Goal: Transaction & Acquisition: Purchase product/service

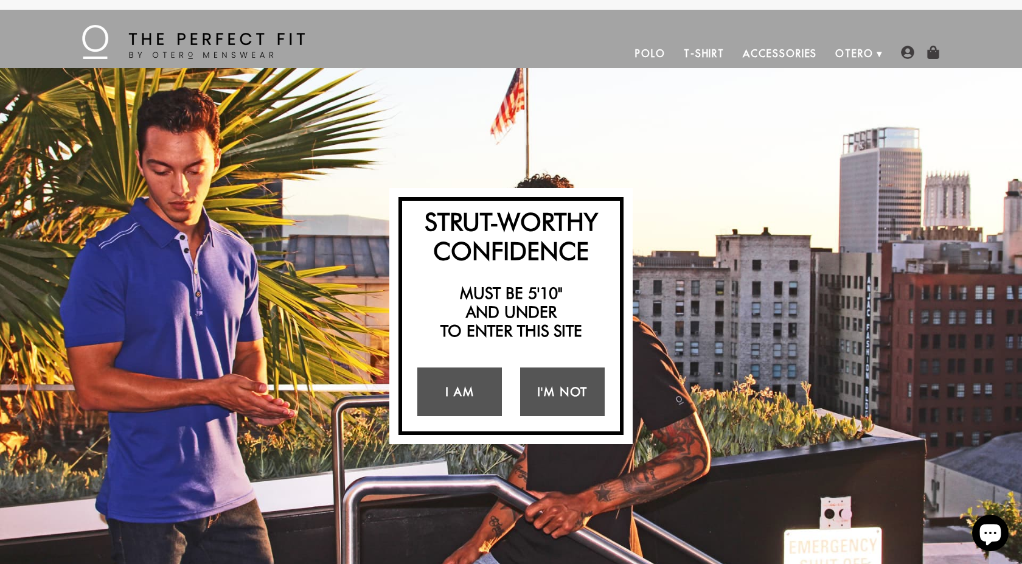
scroll to position [1375, 0]
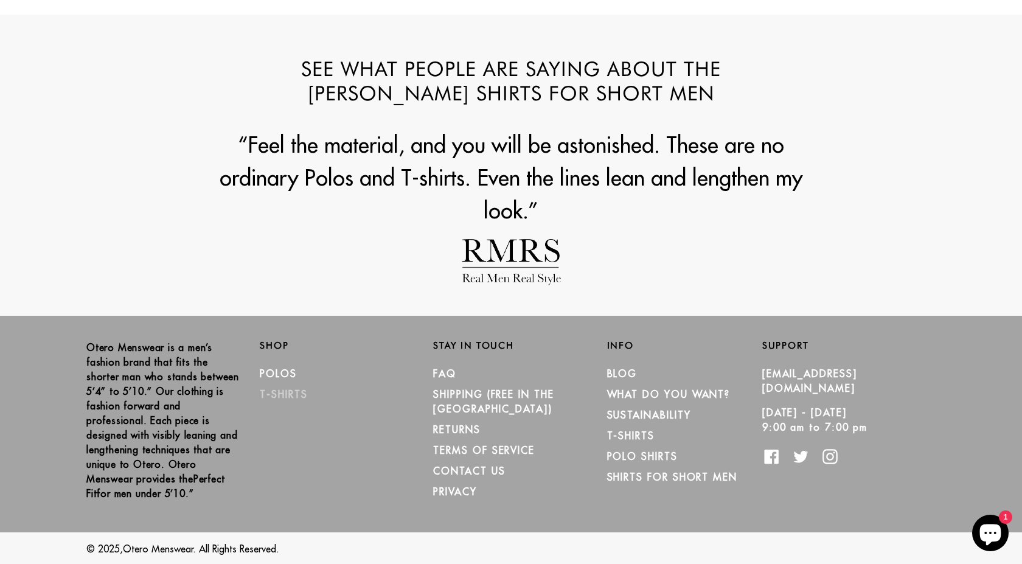
click at [287, 394] on link "T-Shirts" at bounding box center [283, 394] width 47 height 12
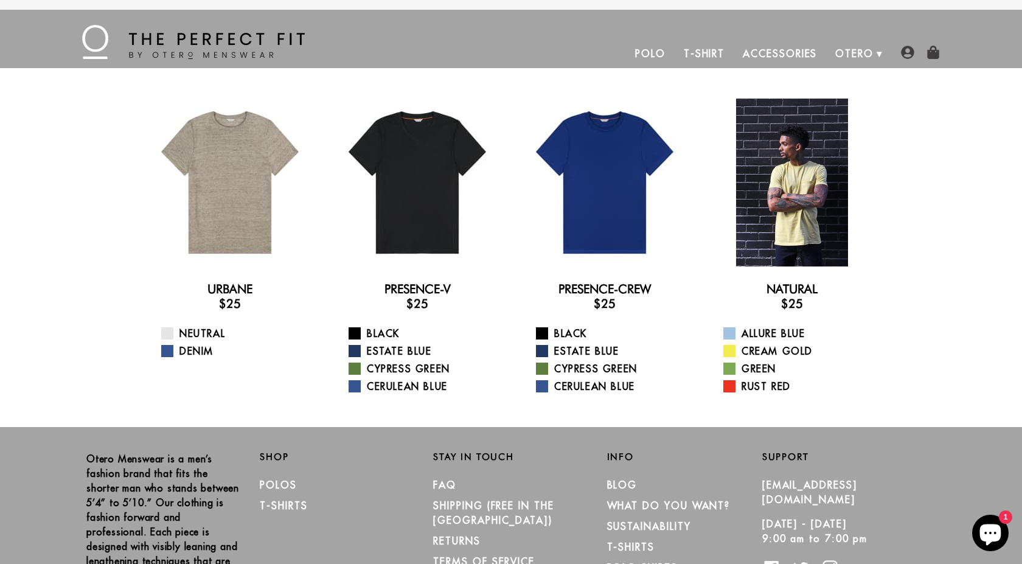
click at [781, 172] on div at bounding box center [792, 183] width 168 height 168
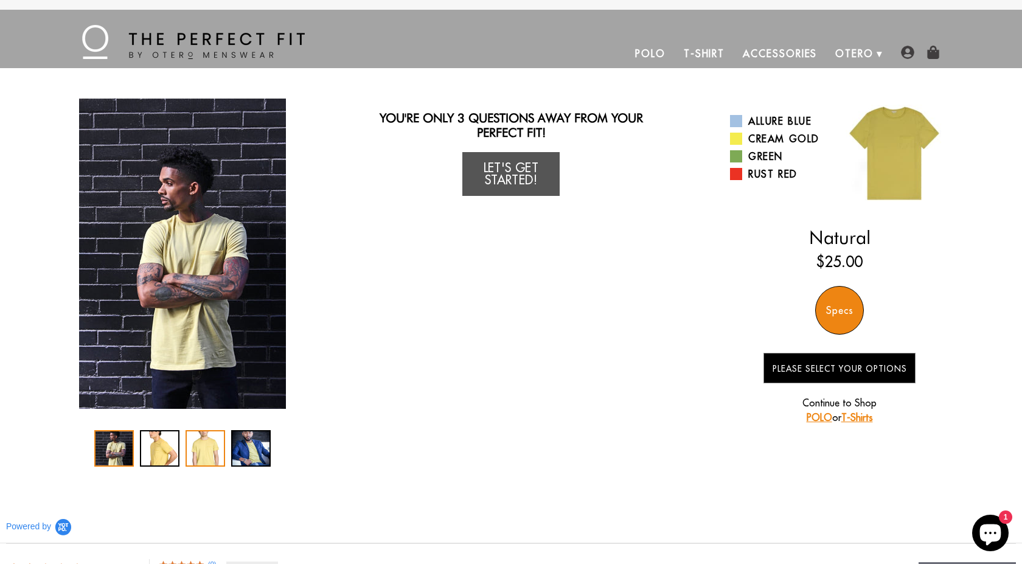
click at [190, 440] on div "3 / 4" at bounding box center [205, 448] width 40 height 36
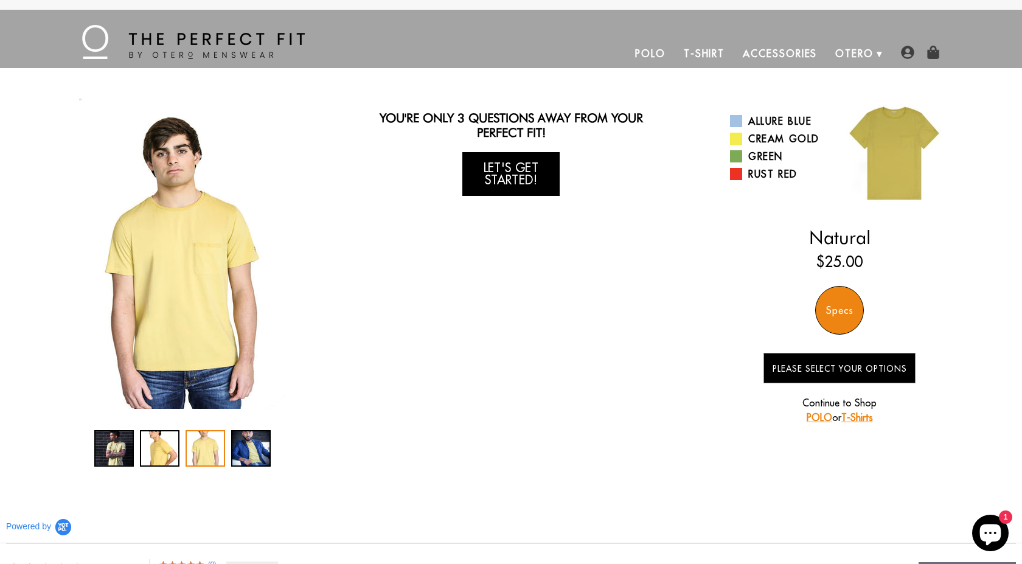
click at [521, 184] on link "Let's Get Started!" at bounding box center [510, 174] width 97 height 44
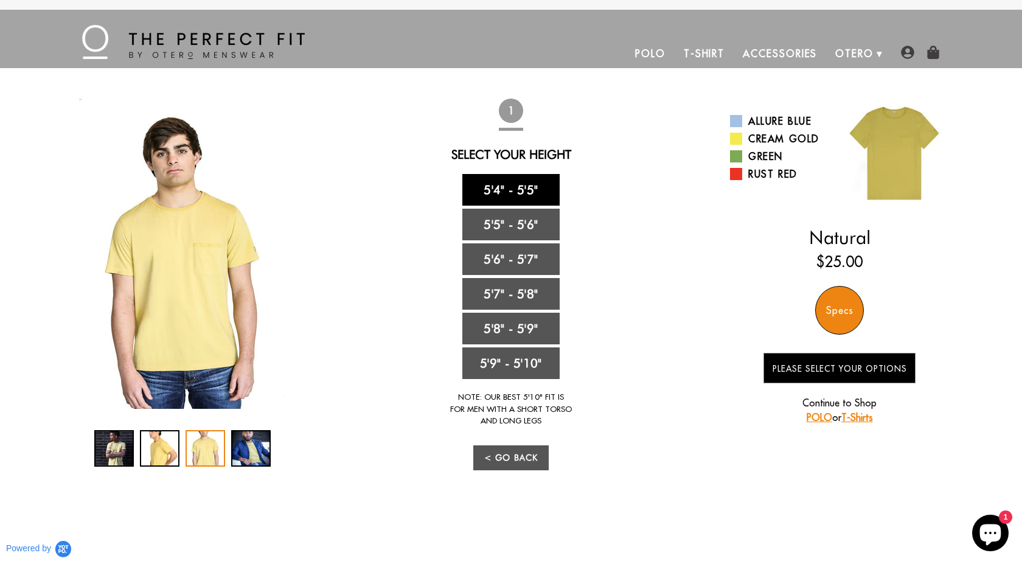
click at [529, 192] on link "5'4" - 5'5"" at bounding box center [510, 190] width 97 height 32
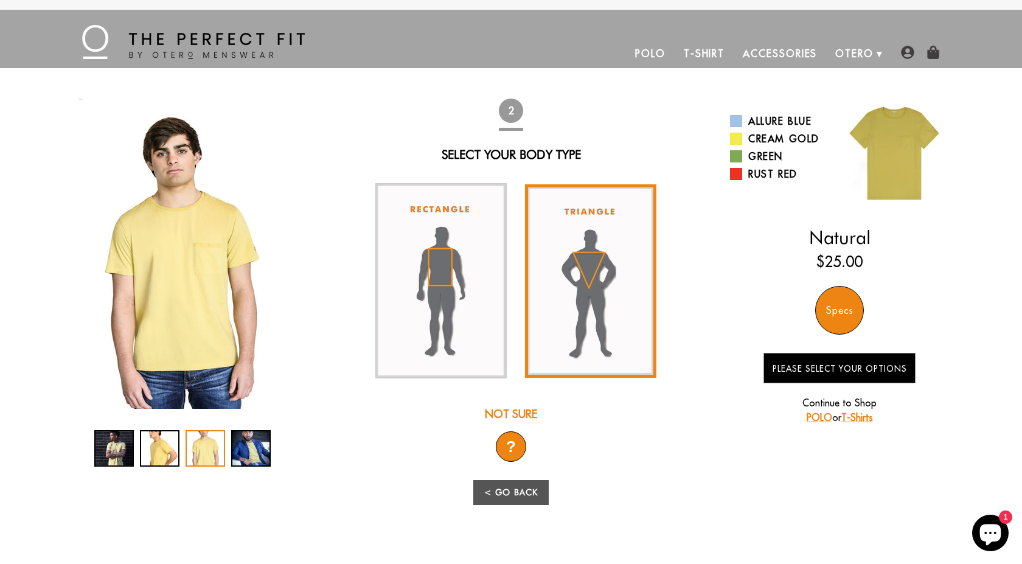
click at [581, 263] on img at bounding box center [590, 280] width 131 height 193
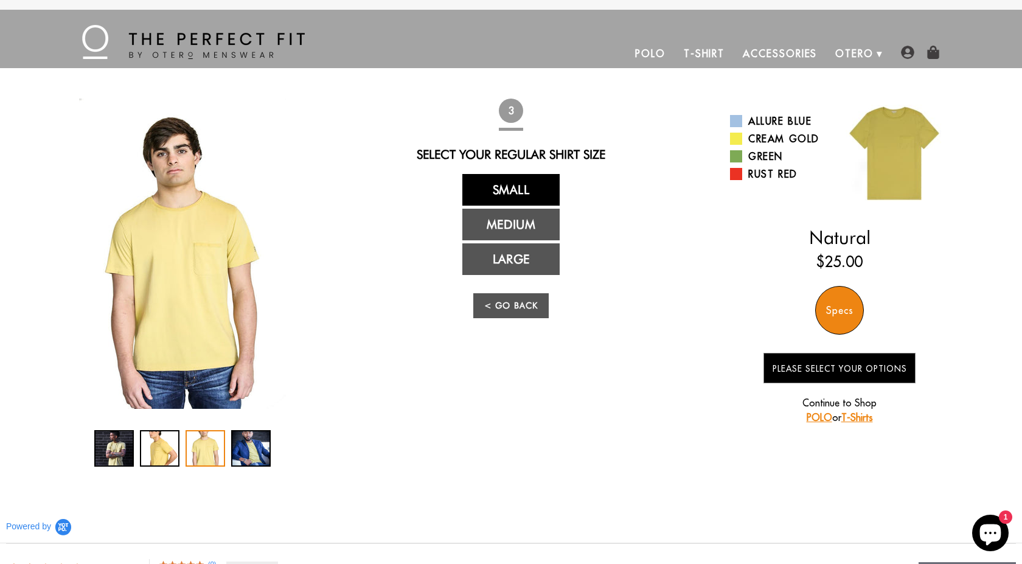
click at [536, 191] on link "Small" at bounding box center [510, 190] width 97 height 32
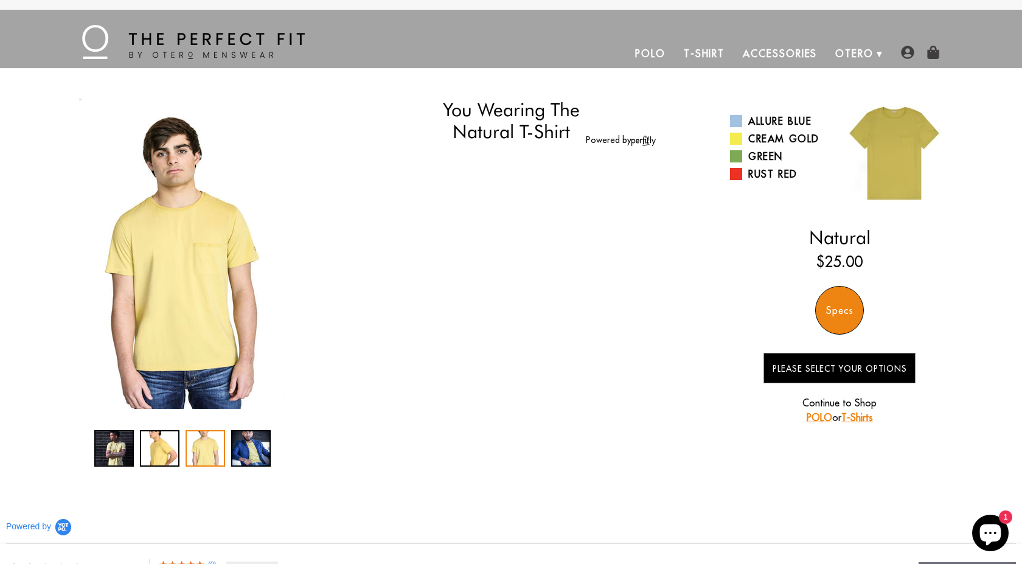
select select "triangle"
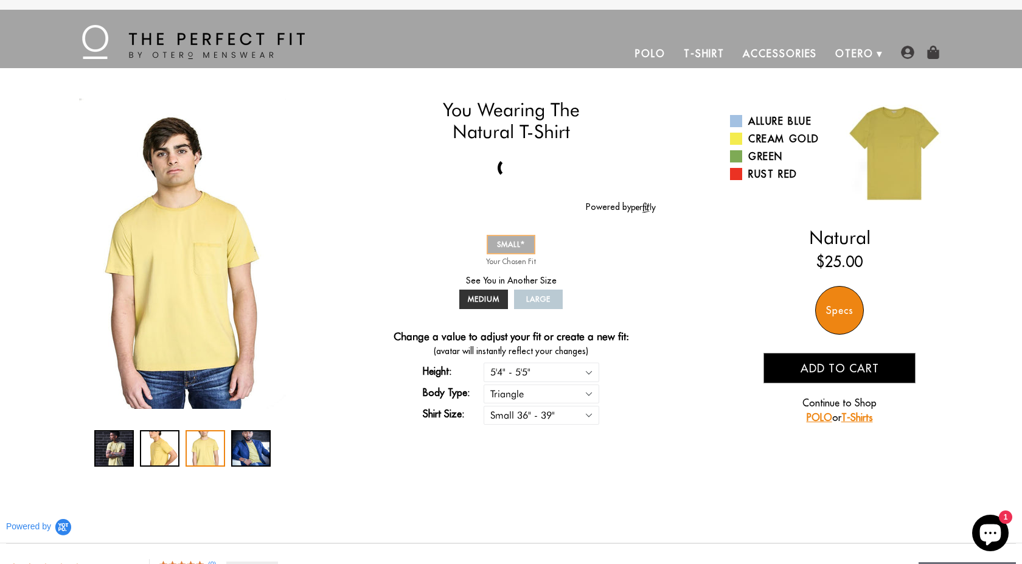
click at [527, 249] on link "SMALL" at bounding box center [510, 244] width 49 height 19
click at [503, 247] on span "SMALL" at bounding box center [511, 244] width 28 height 9
click at [844, 310] on div "Specs" at bounding box center [839, 310] width 49 height 49
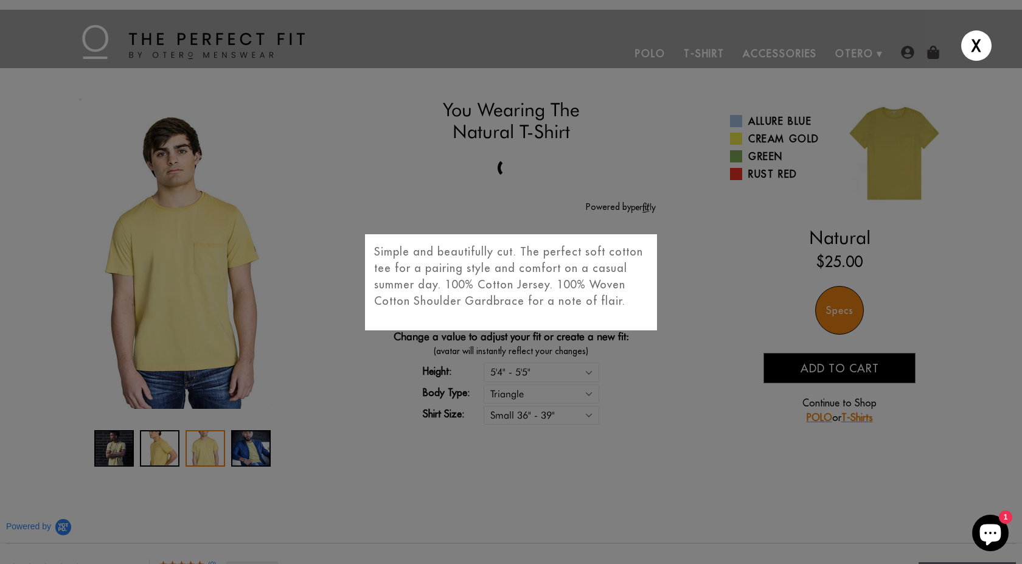
click at [850, 312] on div "X Simple and beautifully cut. The perfect soft cotton tee for a pairing style a…" at bounding box center [511, 282] width 1022 height 564
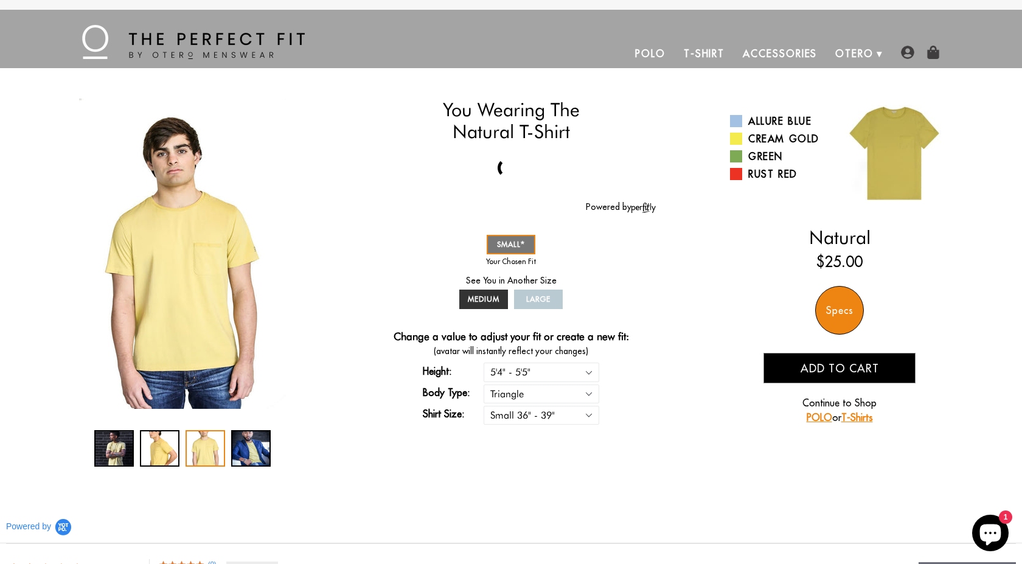
click at [851, 367] on span "Add to cart" at bounding box center [839, 368] width 78 height 14
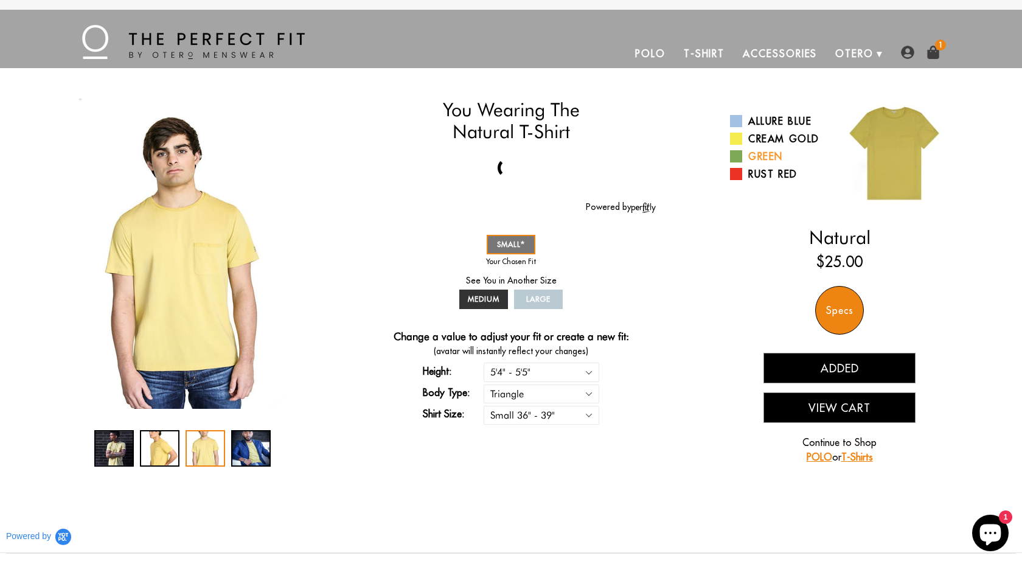
click at [761, 159] on link "Green" at bounding box center [780, 156] width 100 height 15
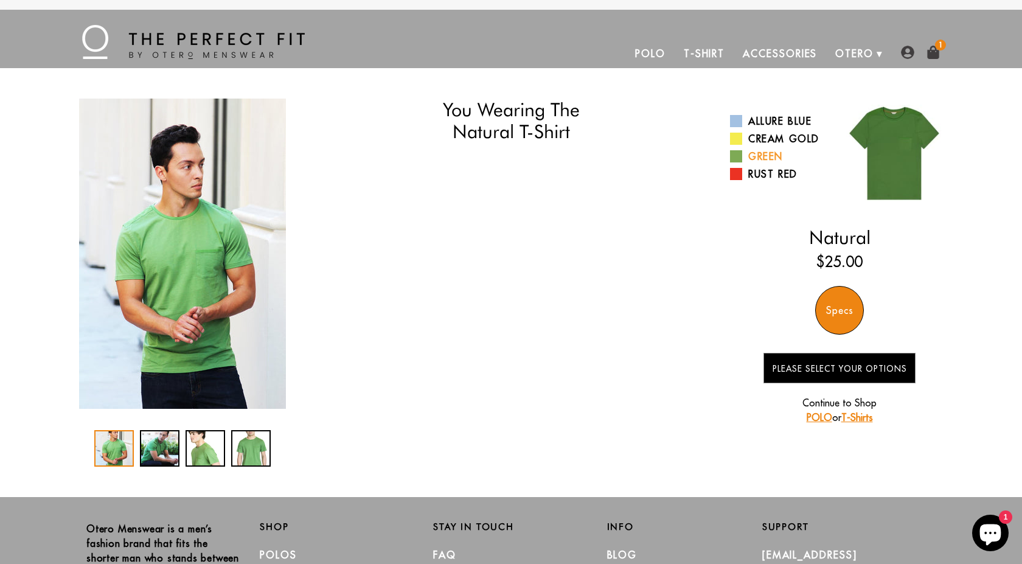
select select "triangle"
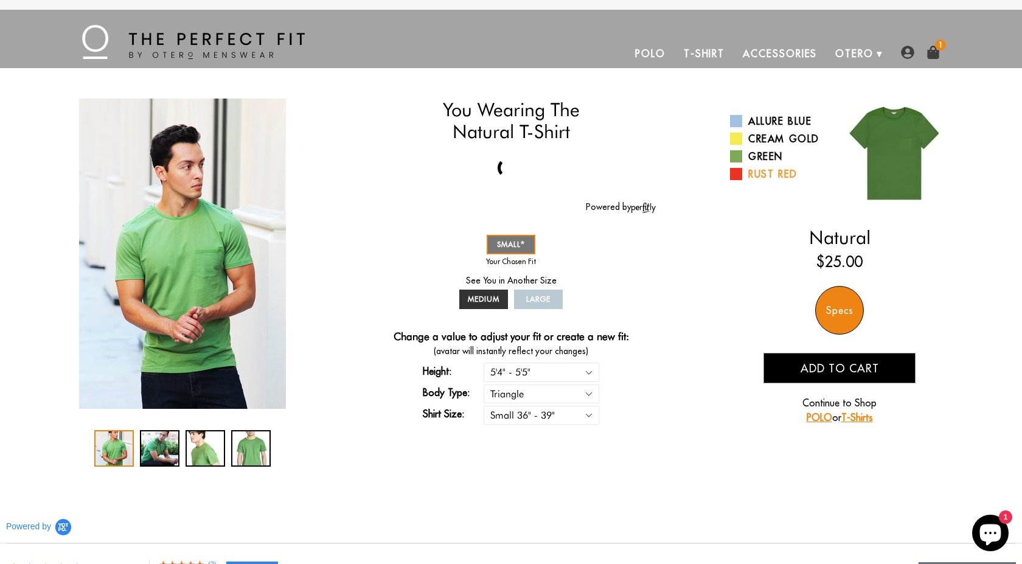
click at [774, 171] on link "Rust Red" at bounding box center [780, 174] width 100 height 15
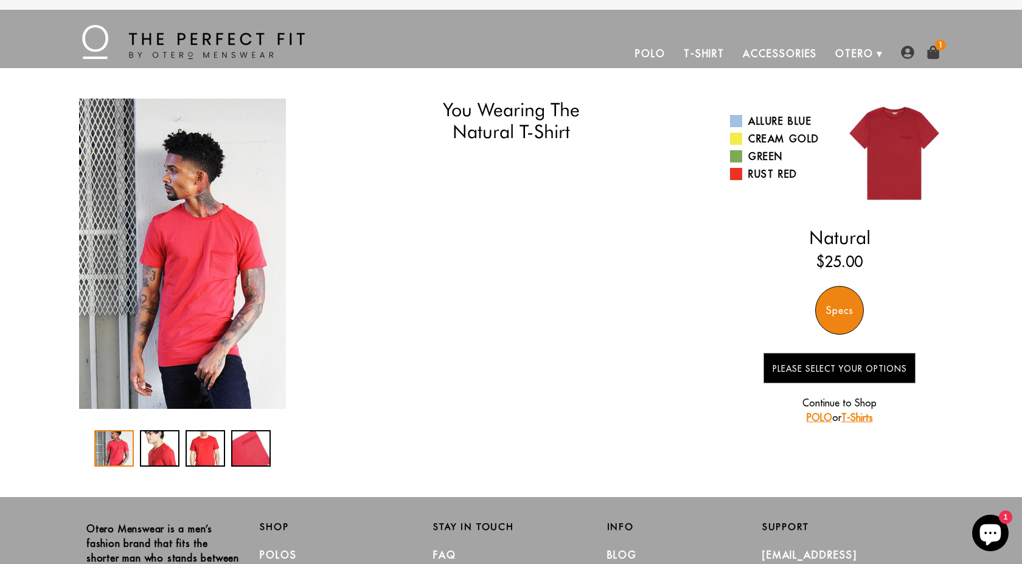
select select "triangle"
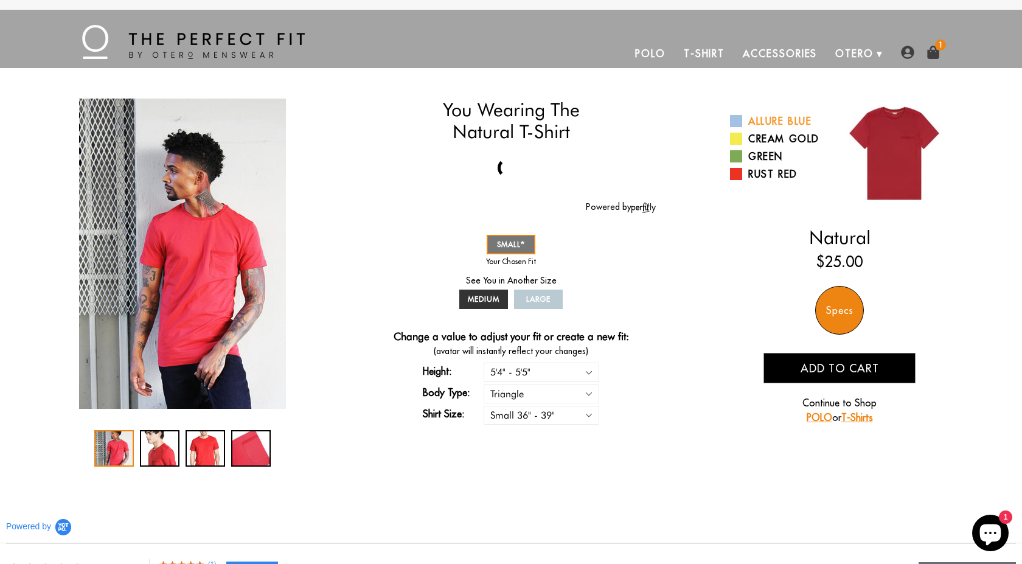
click at [791, 121] on link "Allure Blue" at bounding box center [780, 121] width 100 height 15
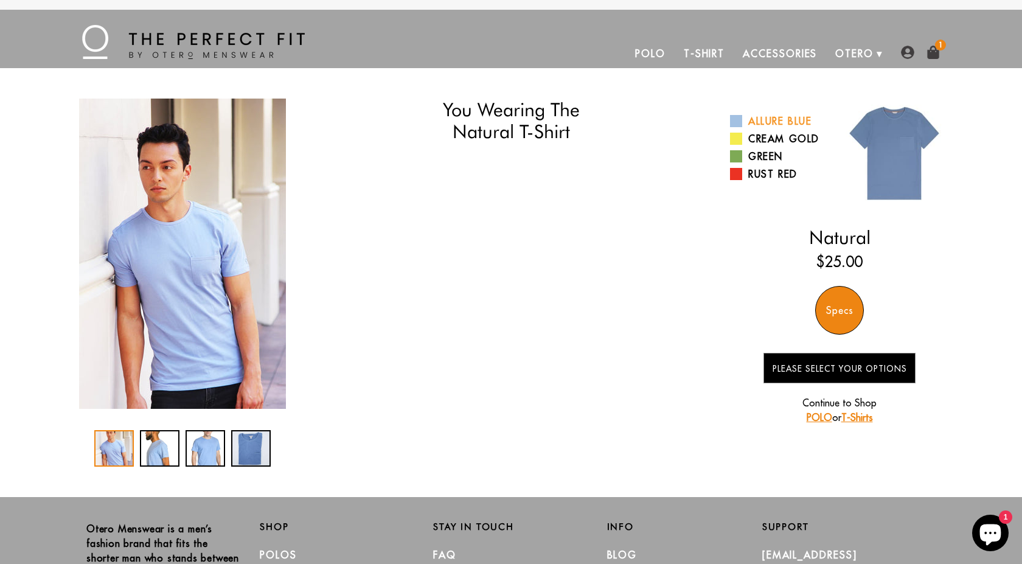
select select "triangle"
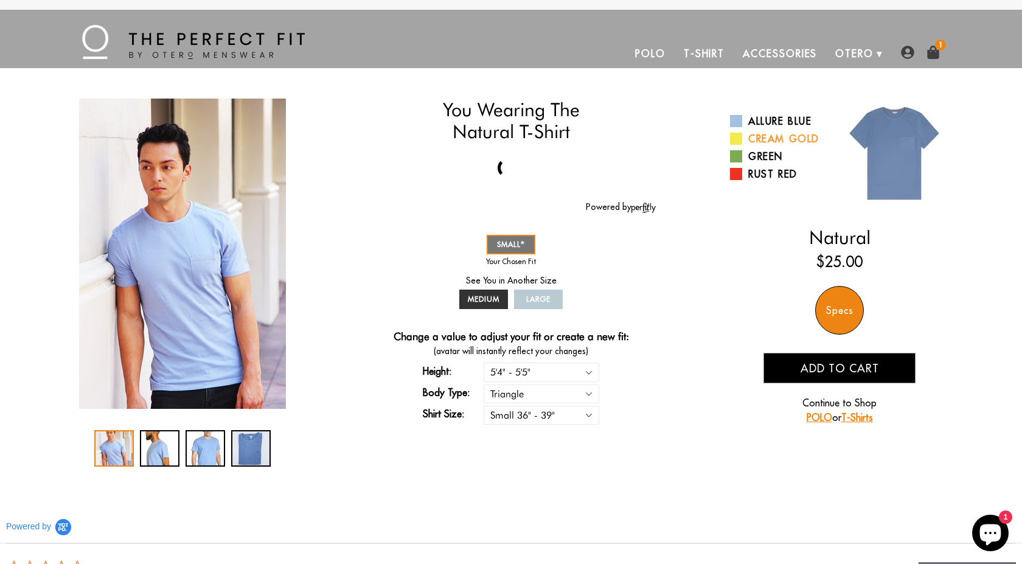
click at [798, 143] on link "Cream Gold" at bounding box center [780, 138] width 100 height 15
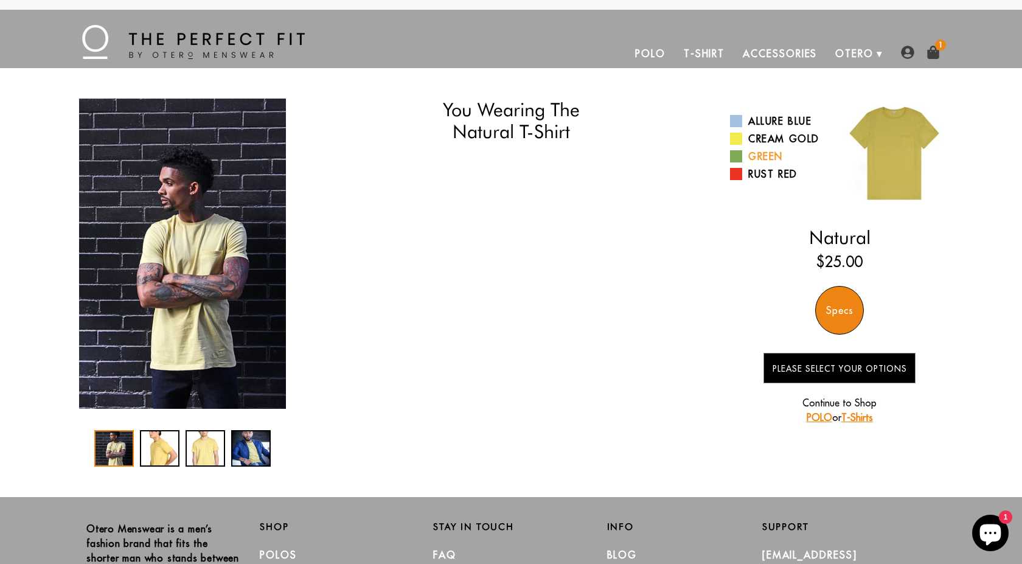
select select "triangle"
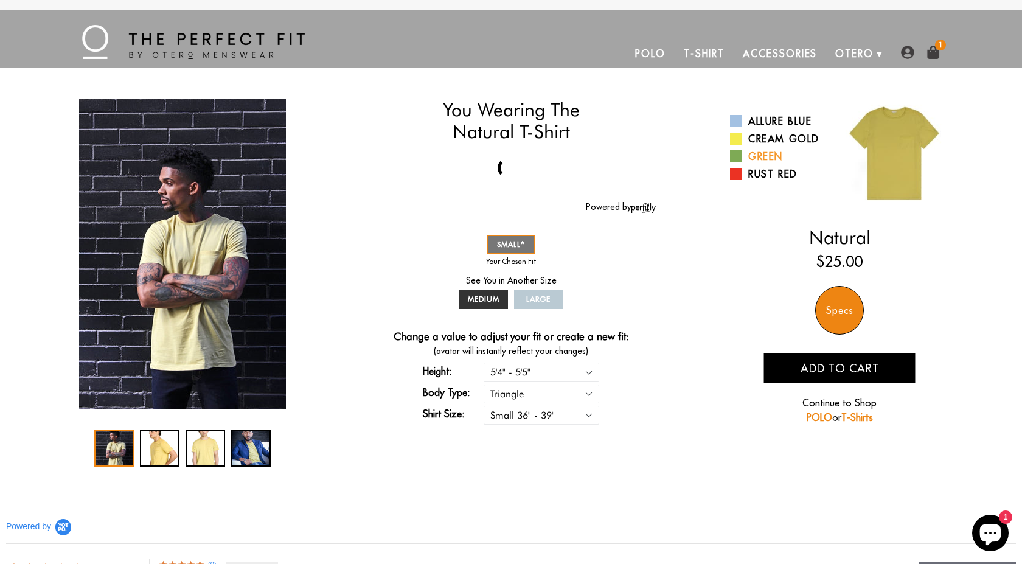
click at [773, 156] on link "Green" at bounding box center [780, 156] width 100 height 15
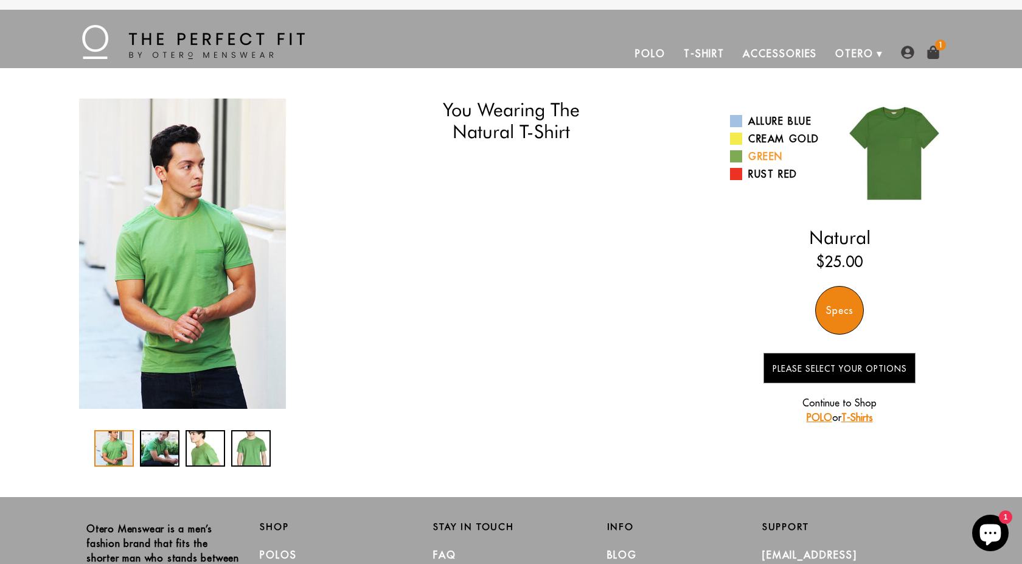
select select "triangle"
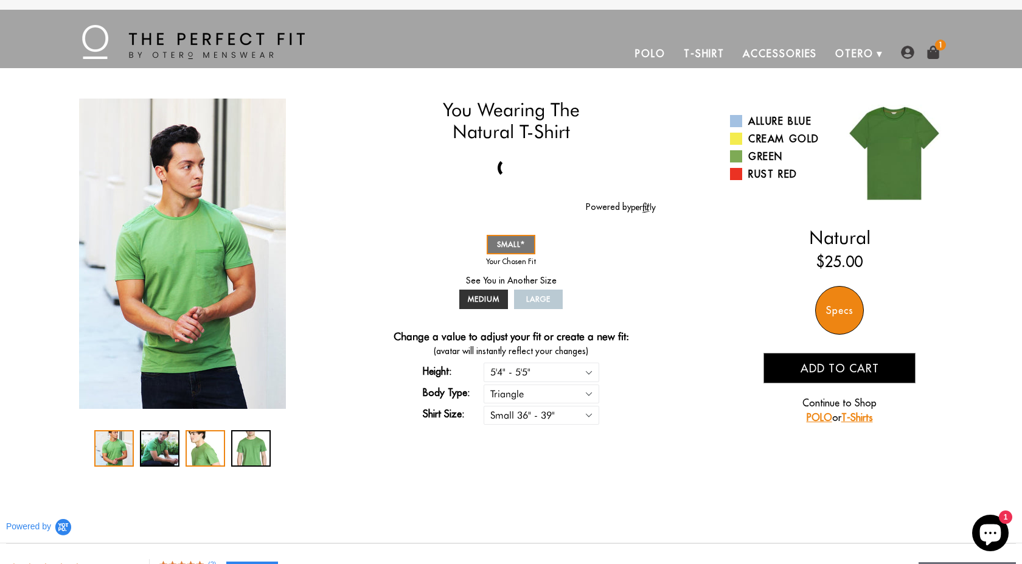
click at [202, 449] on div "3 / 4" at bounding box center [205, 448] width 40 height 36
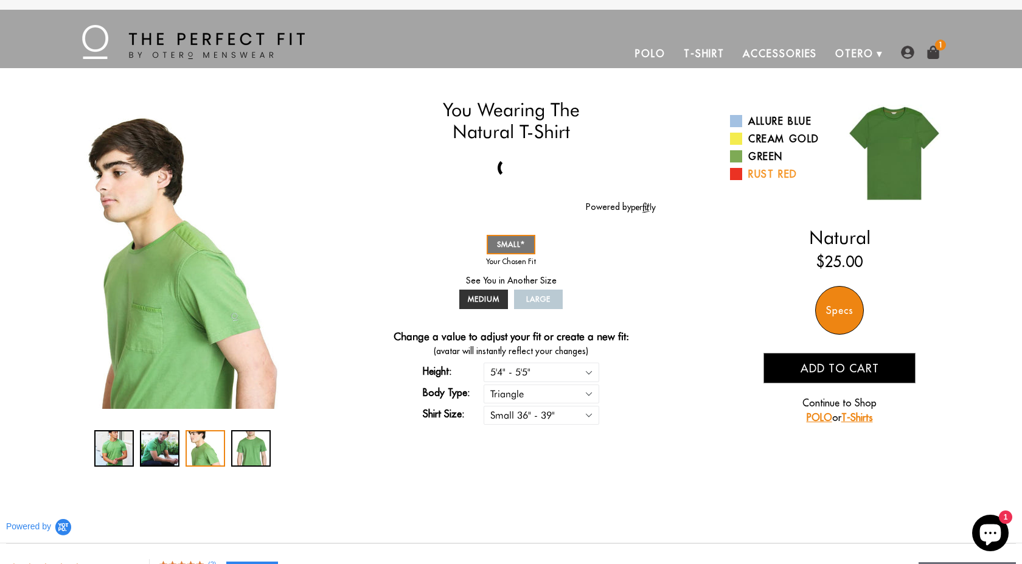
click at [747, 171] on link "Rust Red" at bounding box center [780, 174] width 100 height 15
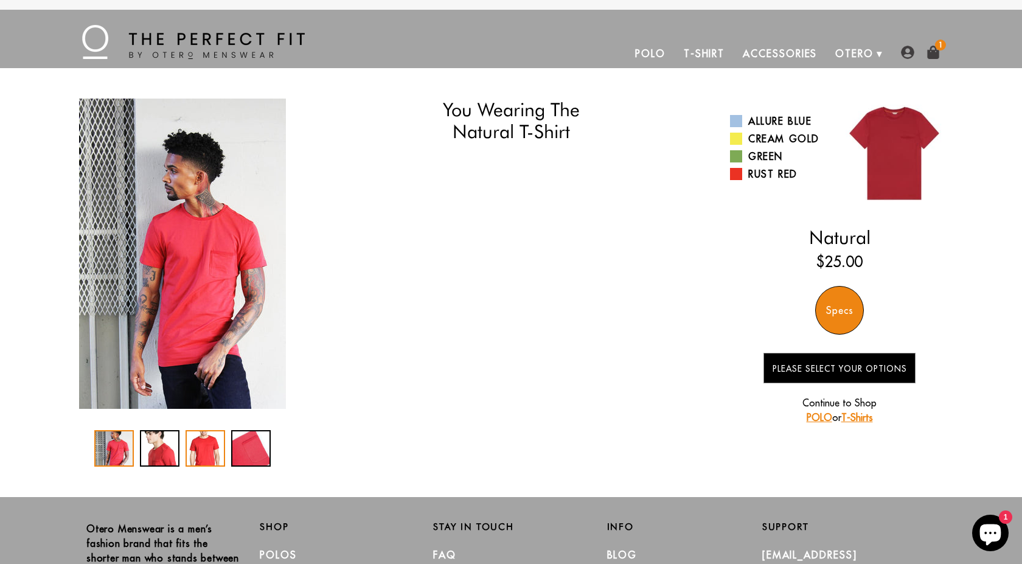
select select "triangle"
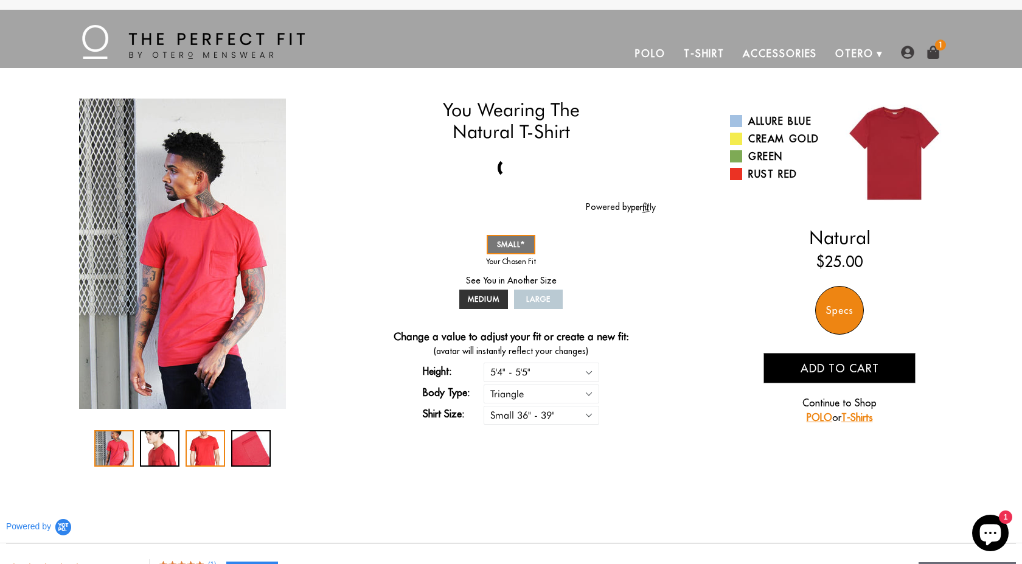
click at [189, 454] on div "3 / 4" at bounding box center [205, 448] width 40 height 36
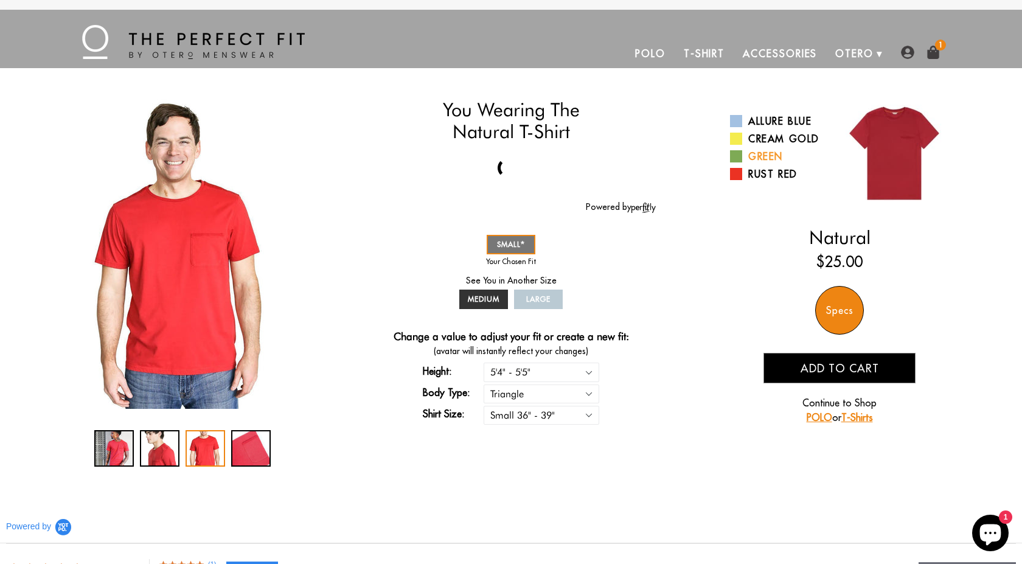
click at [767, 157] on link "Green" at bounding box center [780, 156] width 100 height 15
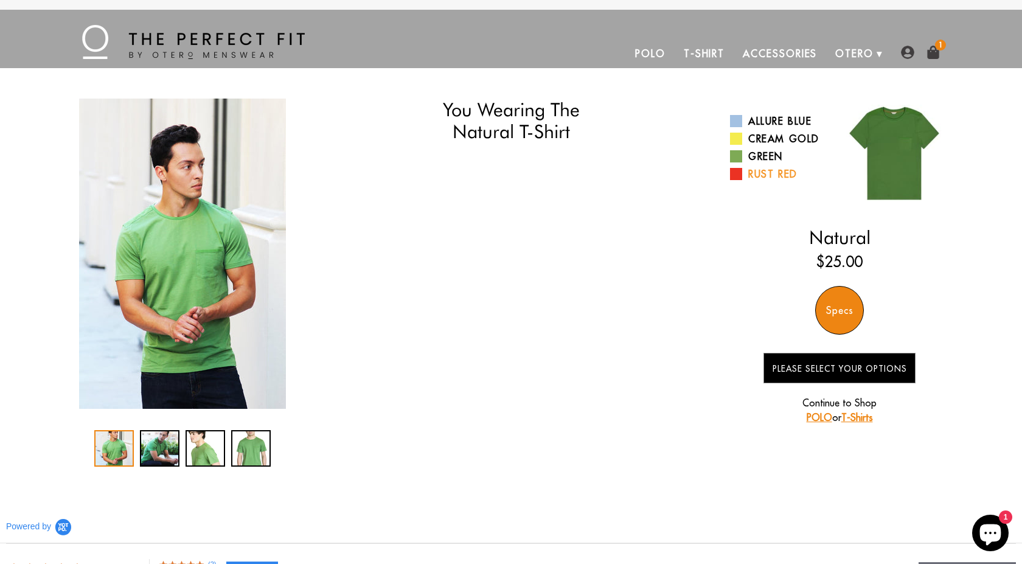
select select "triangle"
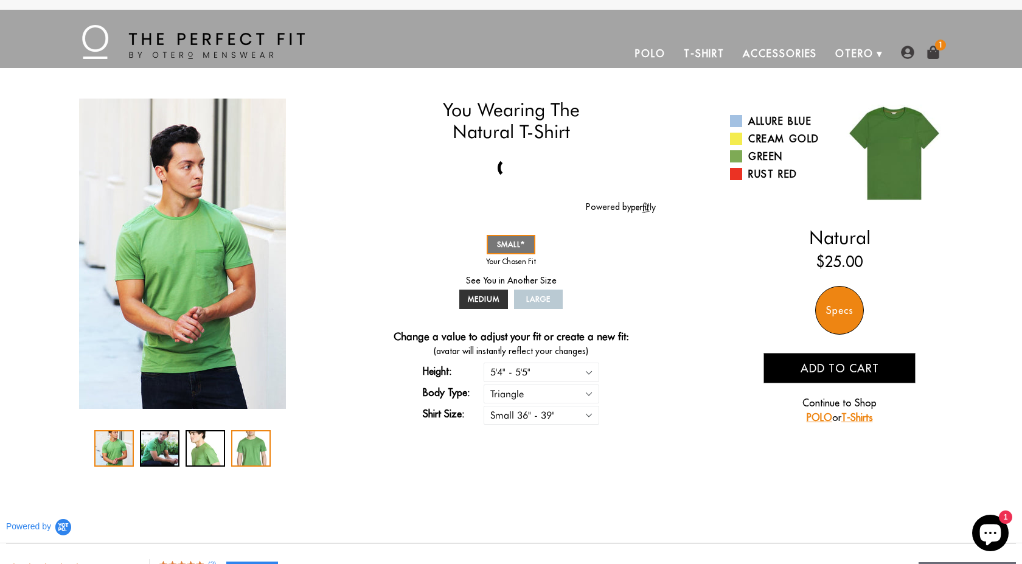
click at [251, 460] on div "4 / 4" at bounding box center [251, 448] width 40 height 36
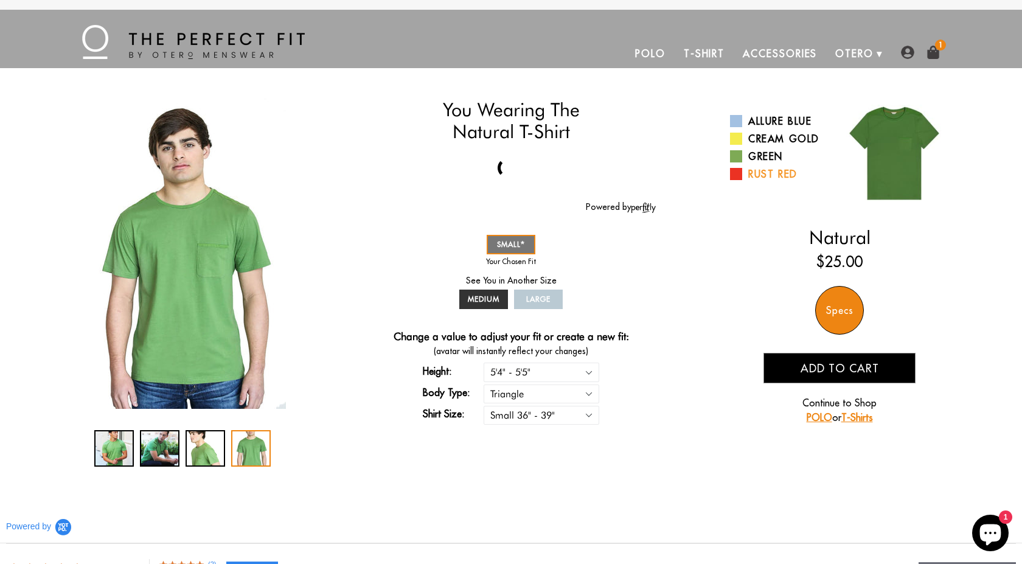
click at [767, 172] on link "Rust Red" at bounding box center [780, 174] width 100 height 15
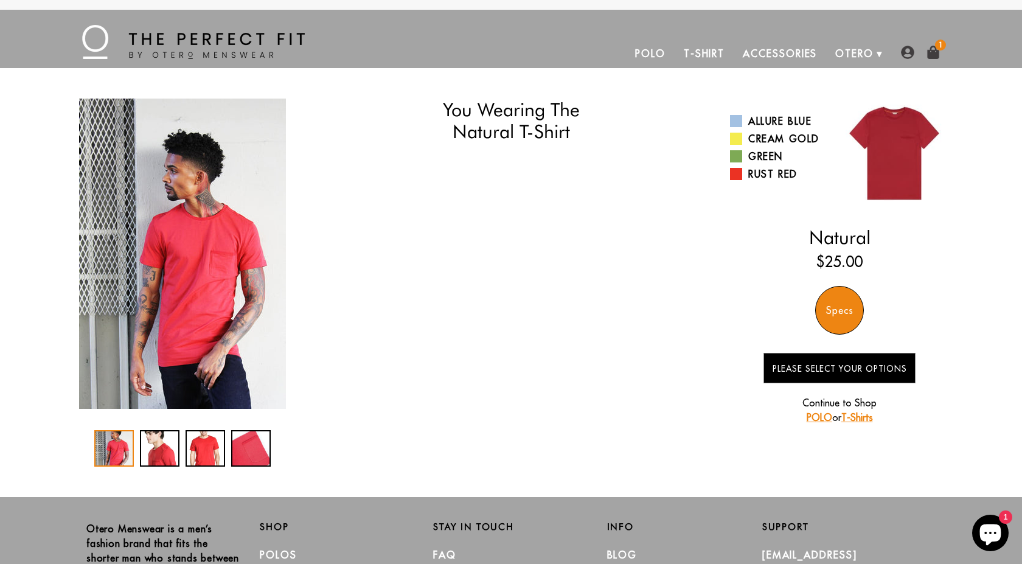
select select "triangle"
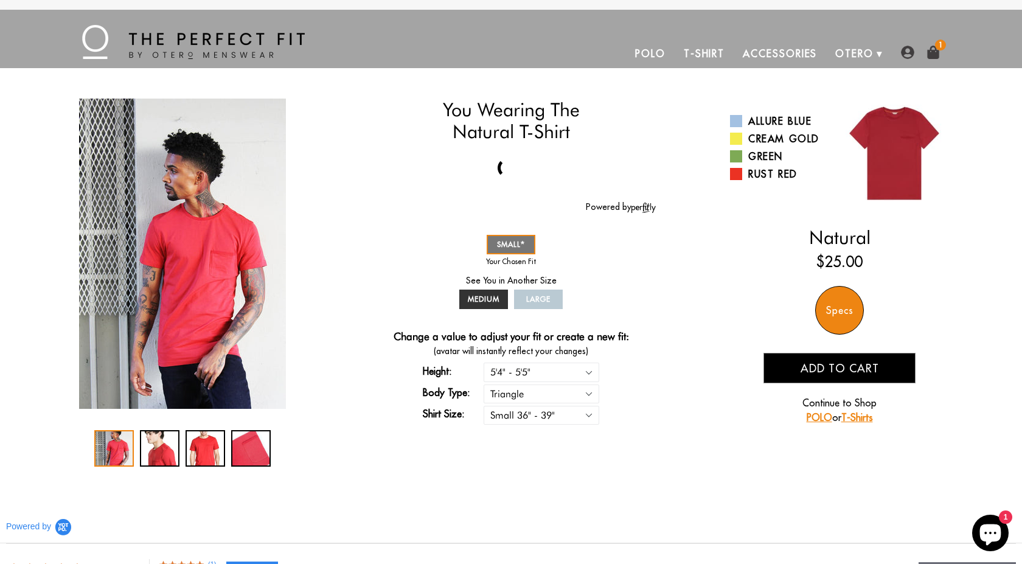
click at [842, 372] on span "Add to cart" at bounding box center [839, 368] width 78 height 14
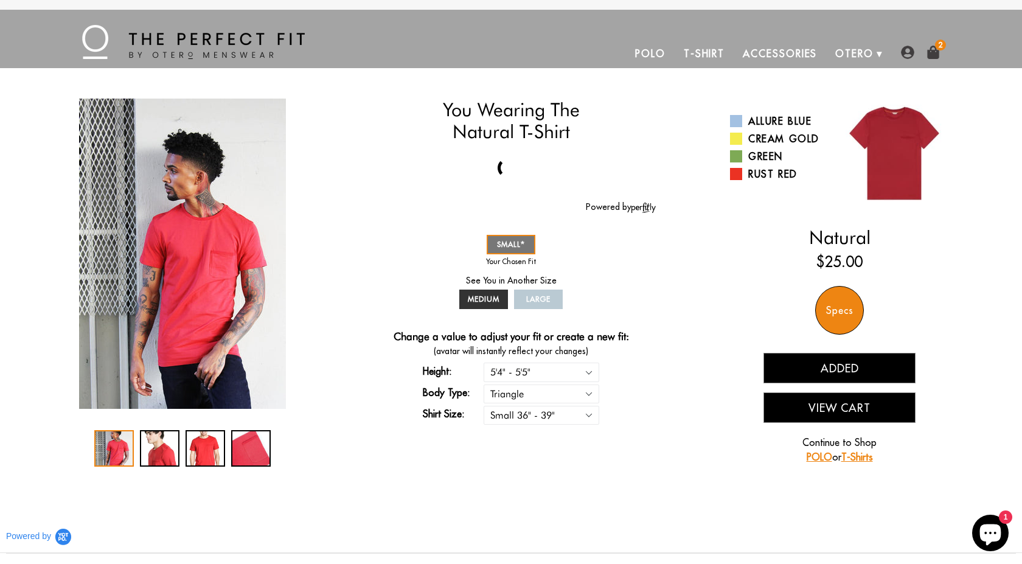
click at [715, 55] on link "T-Shirt" at bounding box center [703, 53] width 59 height 29
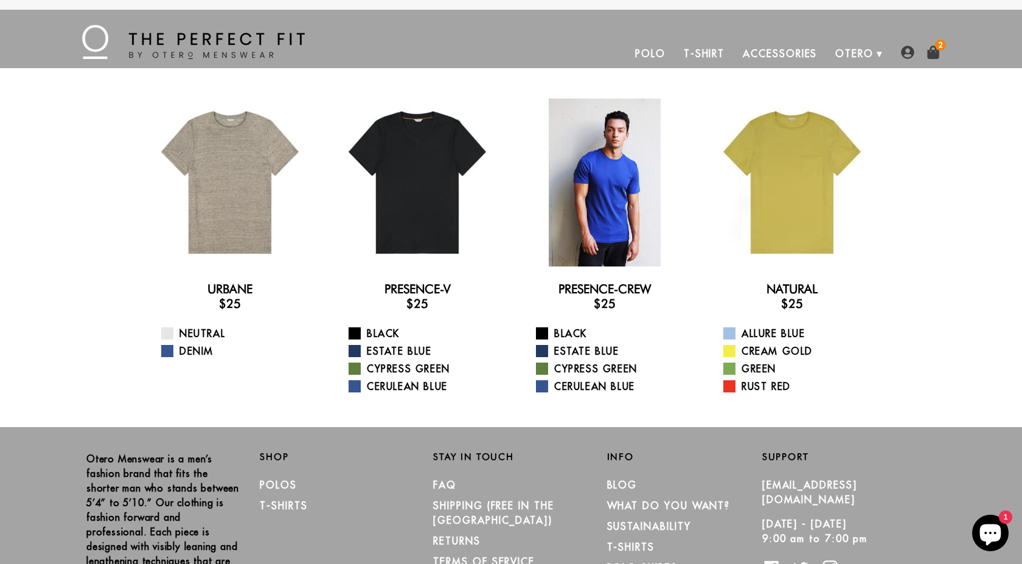
click at [624, 169] on div at bounding box center [605, 183] width 168 height 168
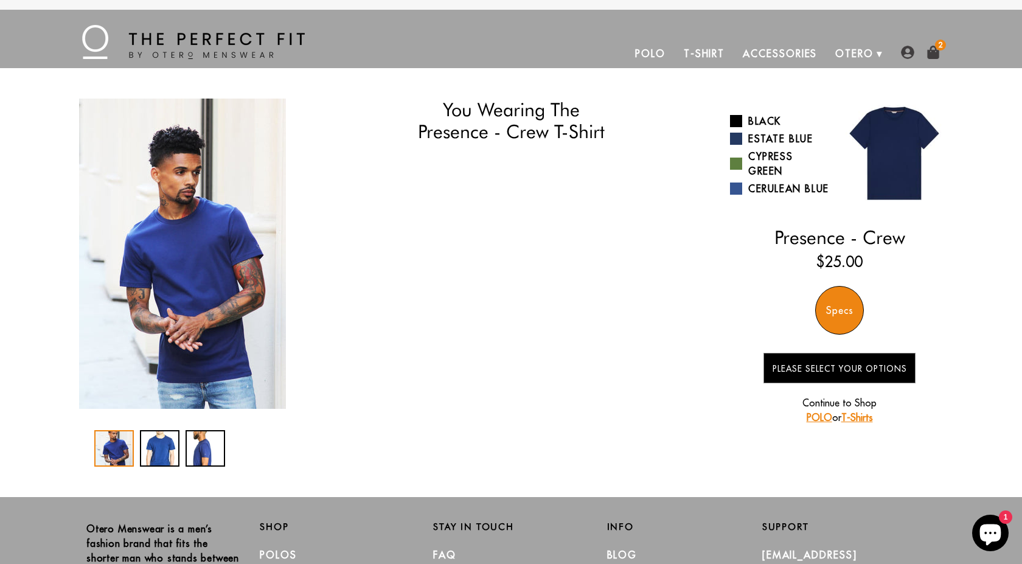
select select "triangle"
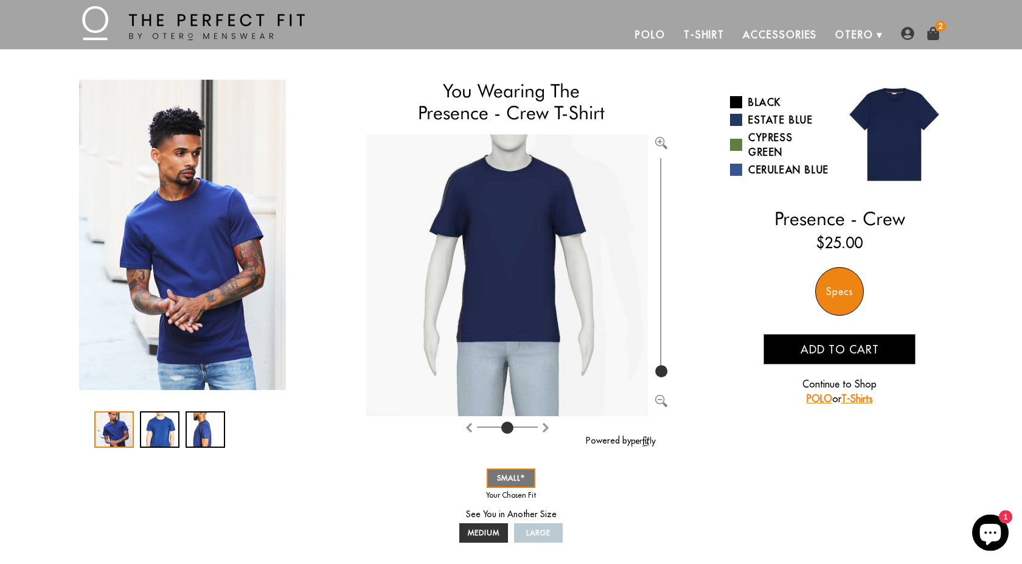
scroll to position [84, 0]
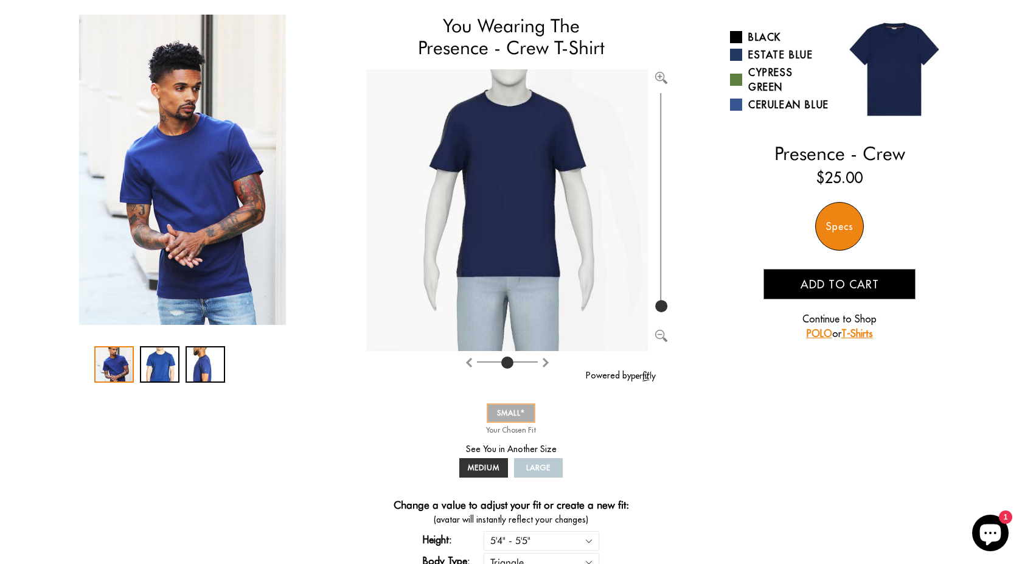
click at [517, 417] on span "SMALL" at bounding box center [511, 412] width 28 height 9
click at [788, 107] on link "Cerulean Blue" at bounding box center [780, 104] width 100 height 15
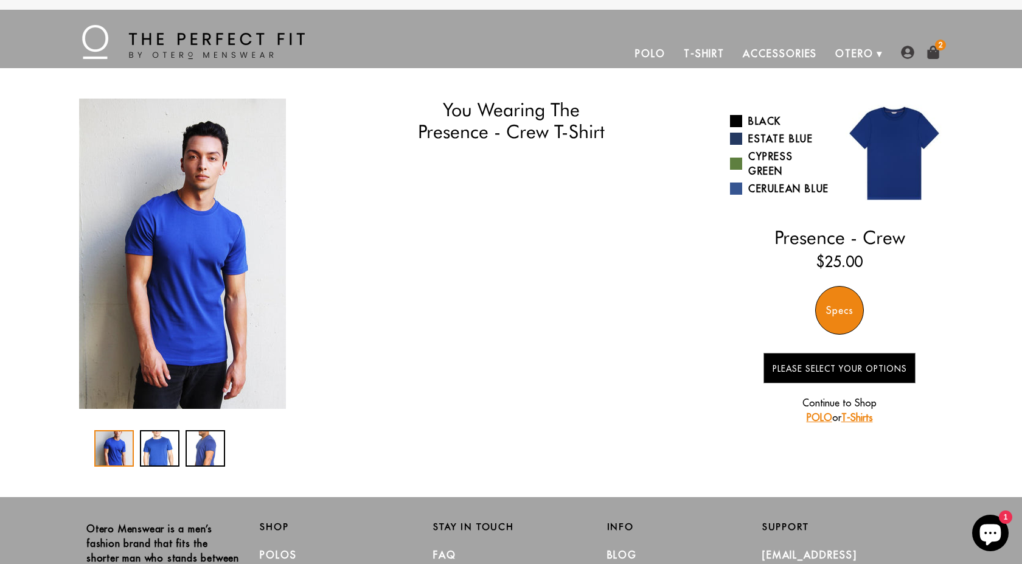
select select "triangle"
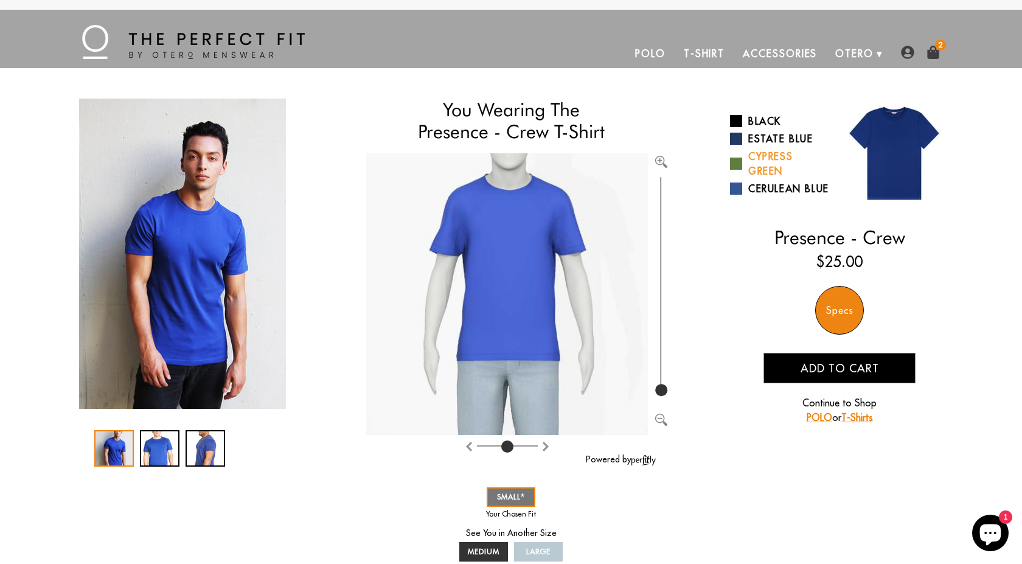
click at [768, 165] on link "Cypress Green" at bounding box center [780, 163] width 100 height 29
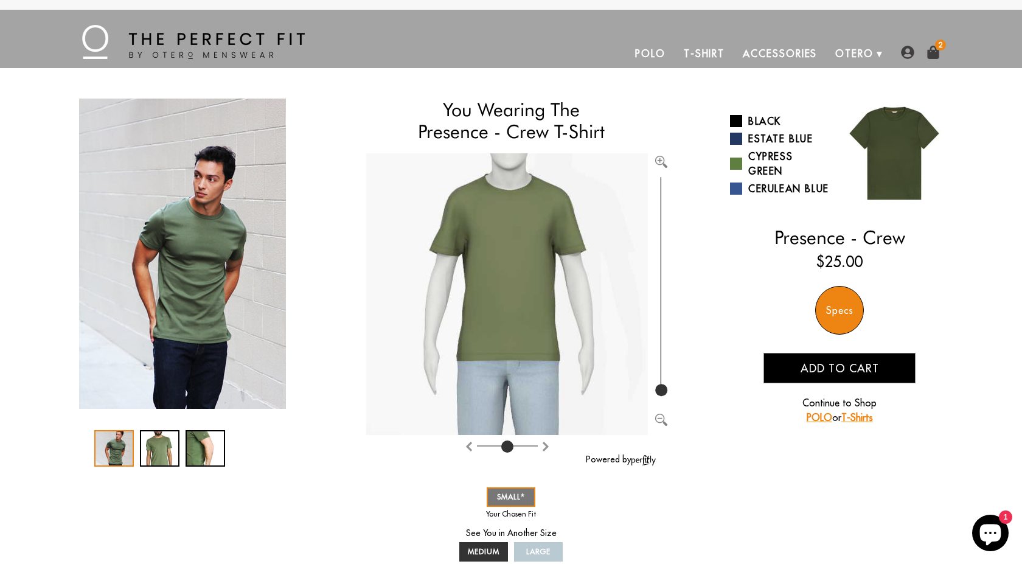
select select "triangle"
click at [852, 375] on span "Add to cart" at bounding box center [839, 368] width 78 height 14
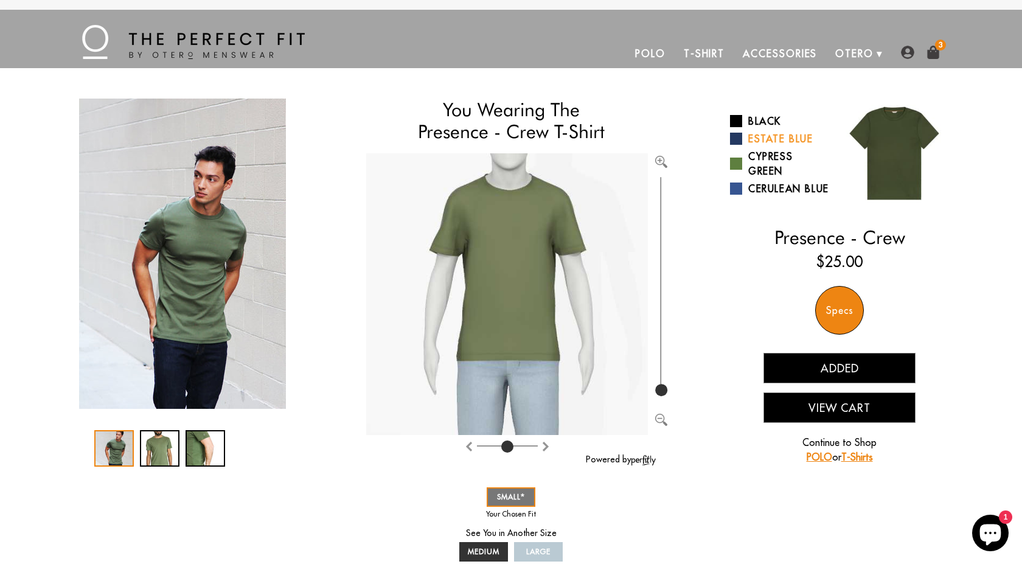
click at [775, 138] on link "Estate Blue" at bounding box center [780, 138] width 100 height 15
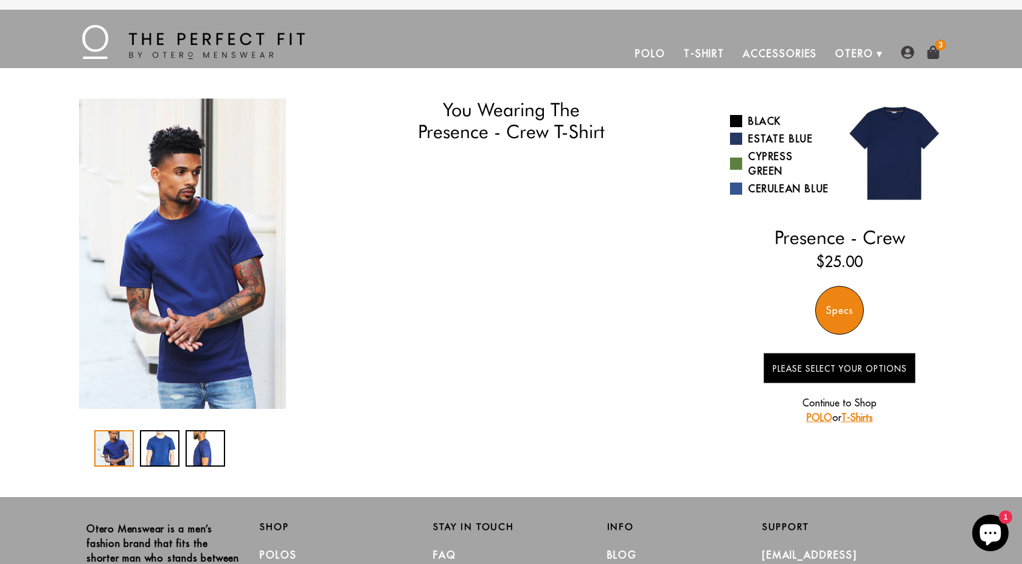
select select "triangle"
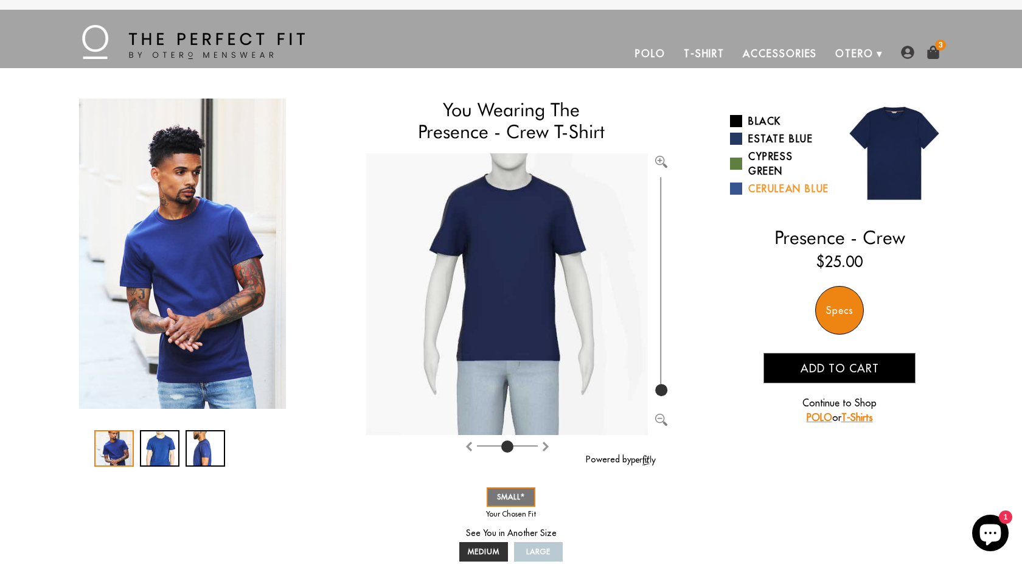
click at [755, 196] on link "Cerulean Blue" at bounding box center [780, 188] width 100 height 15
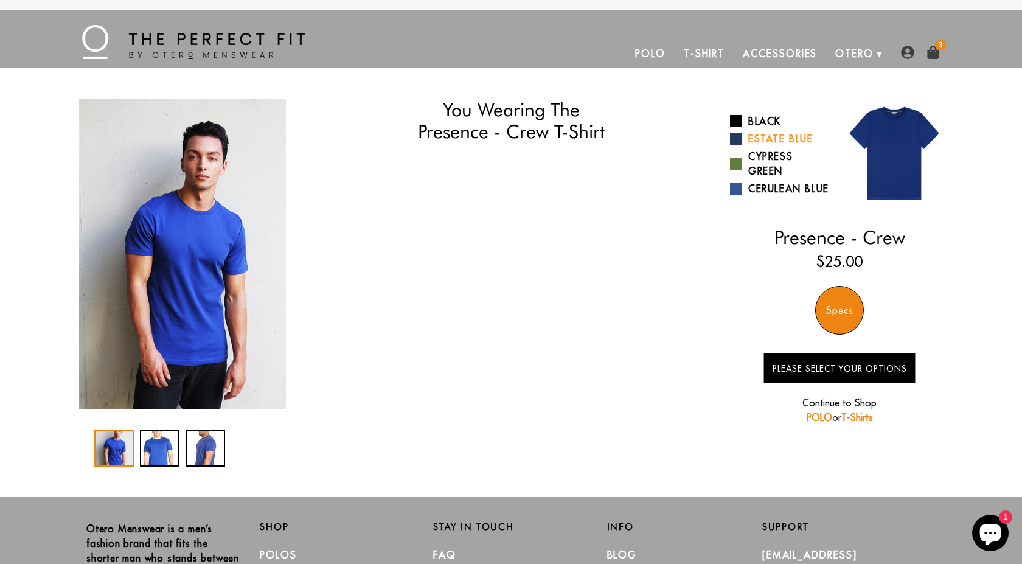
select select "triangle"
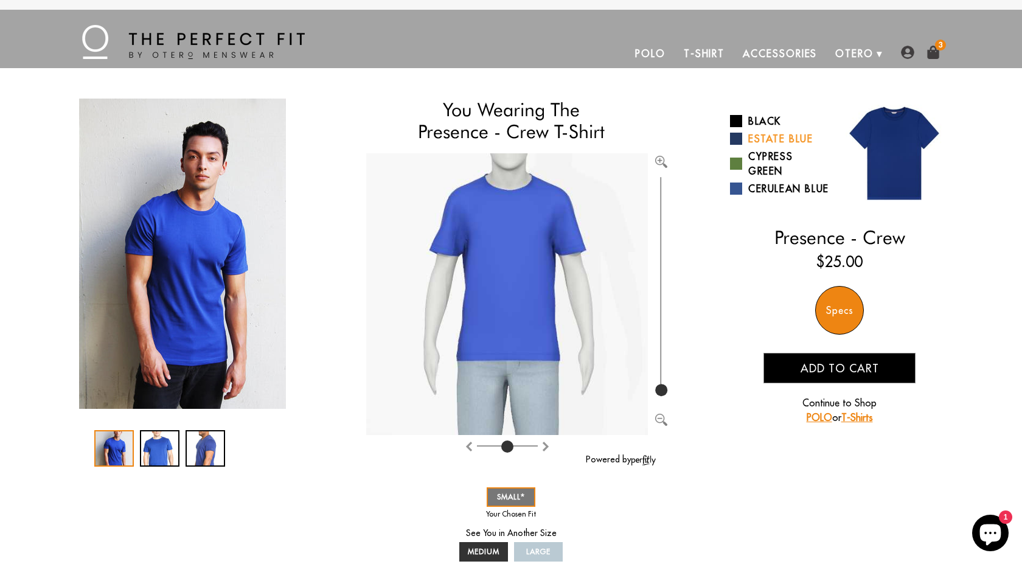
click at [770, 139] on link "Estate Blue" at bounding box center [780, 138] width 100 height 15
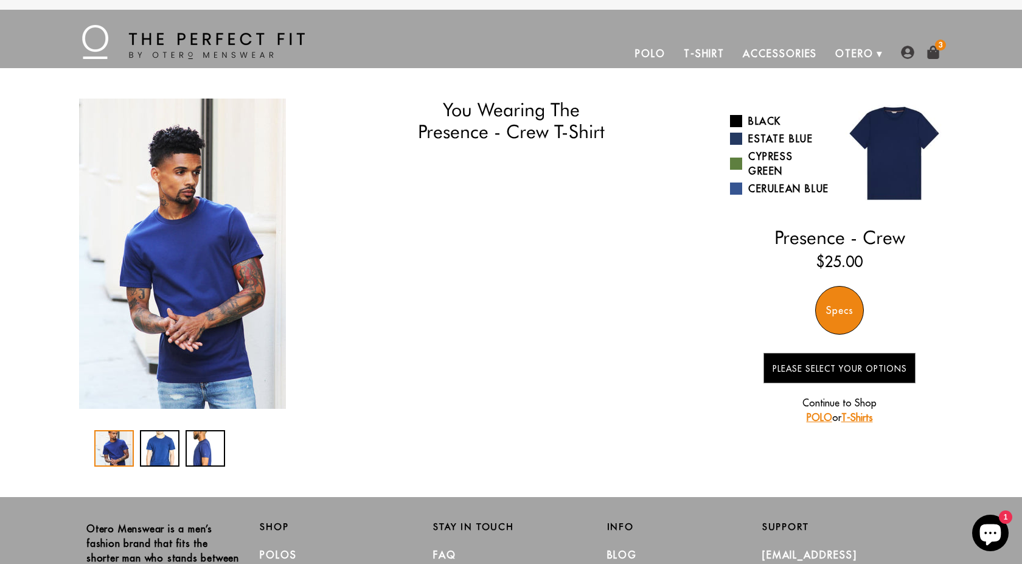
select select "triangle"
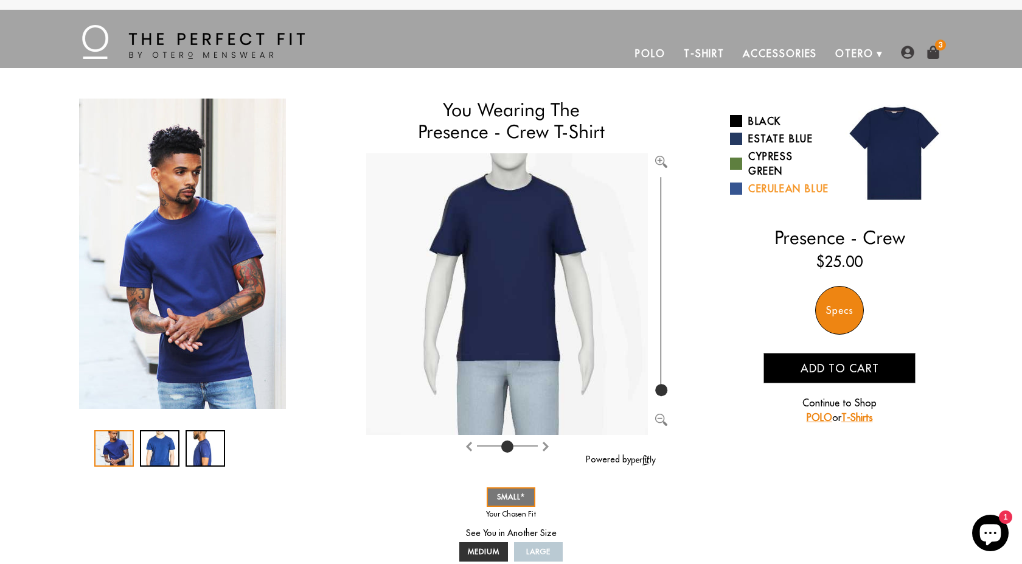
click at [746, 196] on link "Cerulean Blue" at bounding box center [780, 188] width 100 height 15
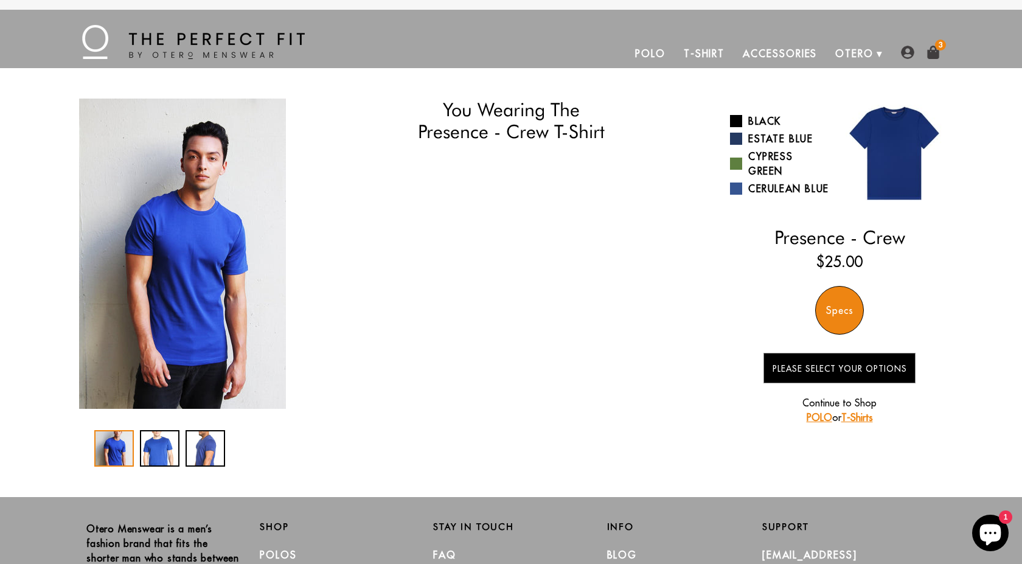
select select "triangle"
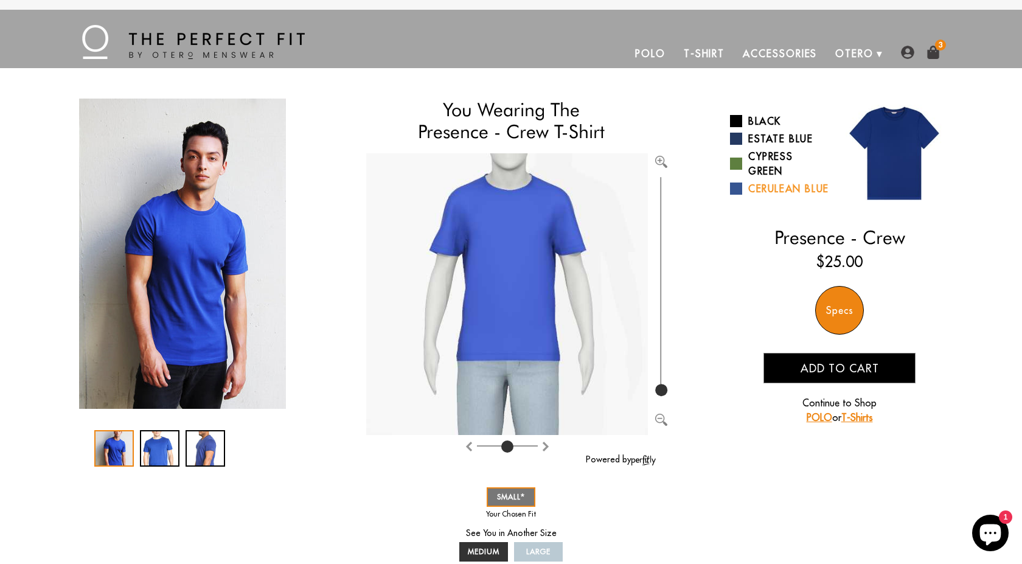
drag, startPoint x: 0, startPoint y: 0, endPoint x: 749, endPoint y: 156, distance: 764.6
click at [762, 141] on link "Estate Blue" at bounding box center [780, 138] width 100 height 15
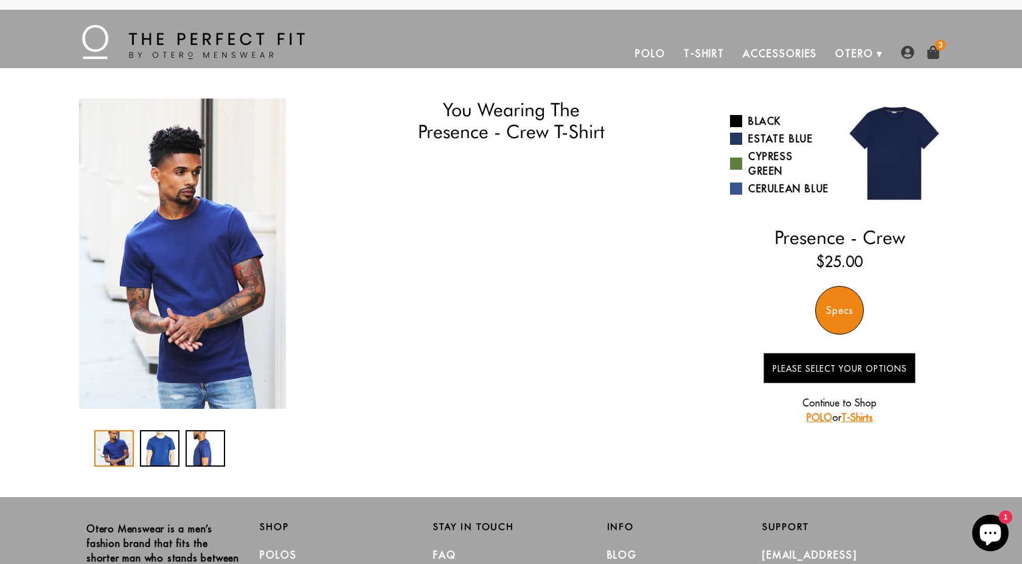
select select "triangle"
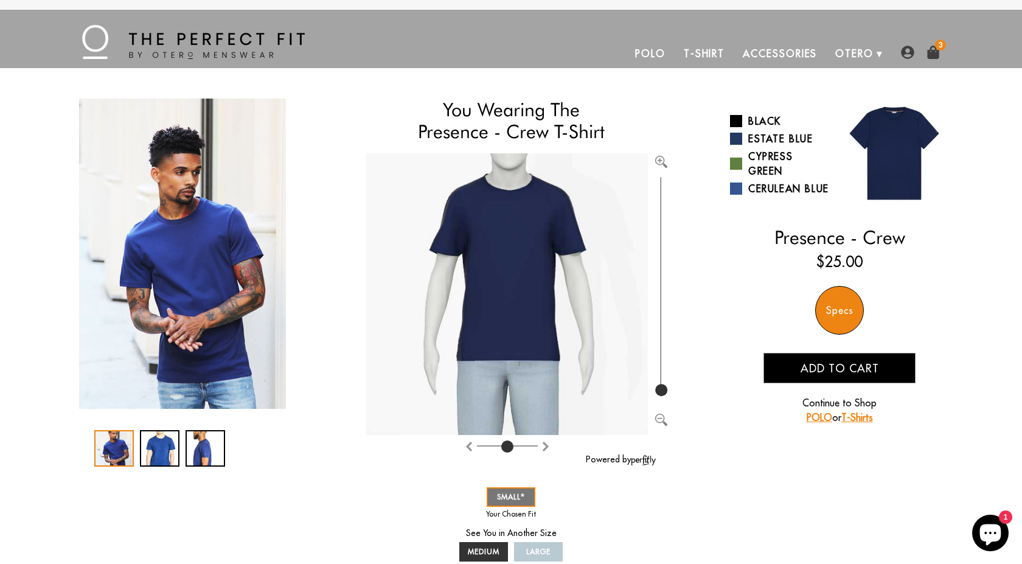
click at [842, 374] on span "Add to cart" at bounding box center [839, 368] width 78 height 14
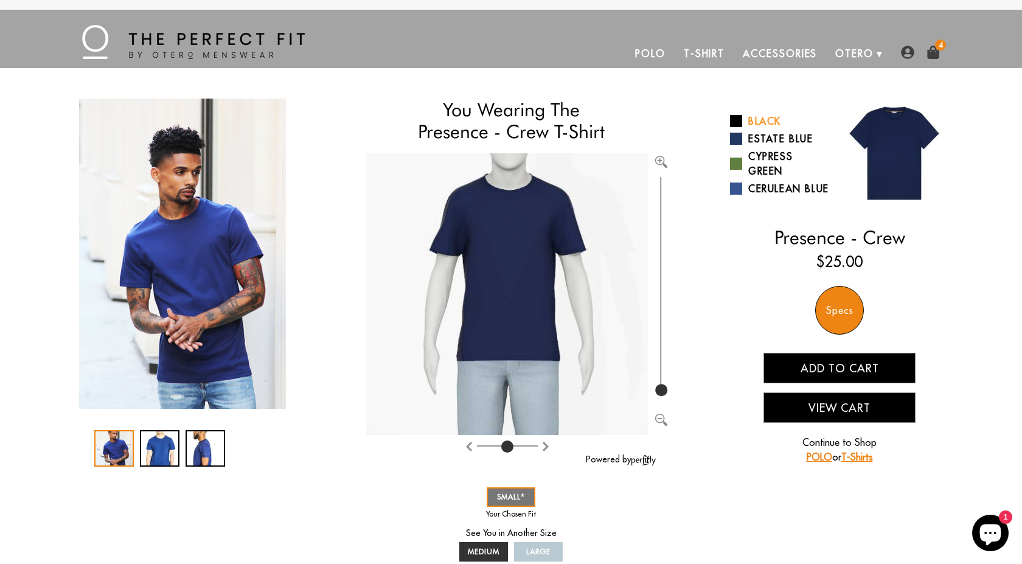
click at [768, 119] on link "Black" at bounding box center [780, 121] width 100 height 15
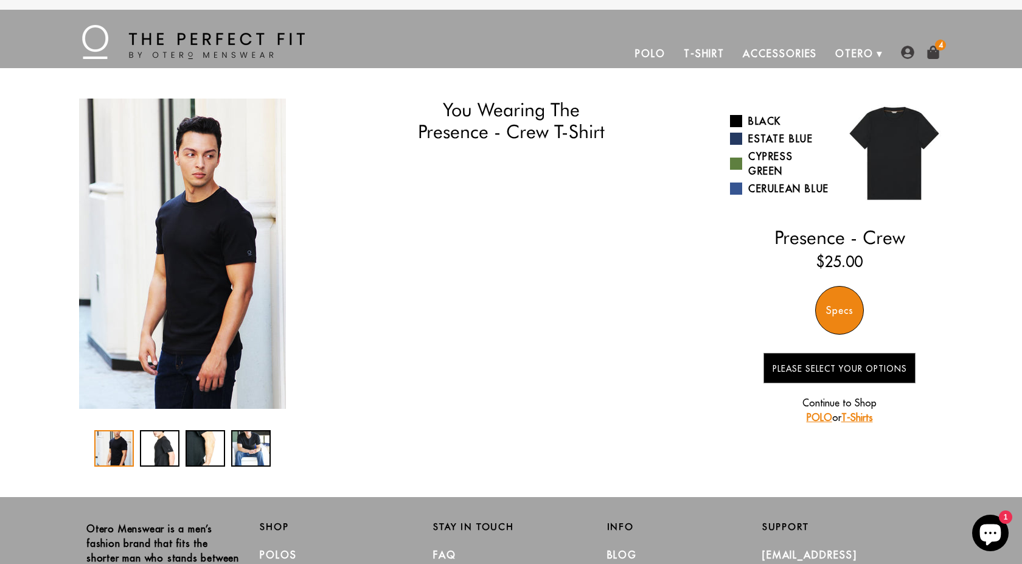
select select "triangle"
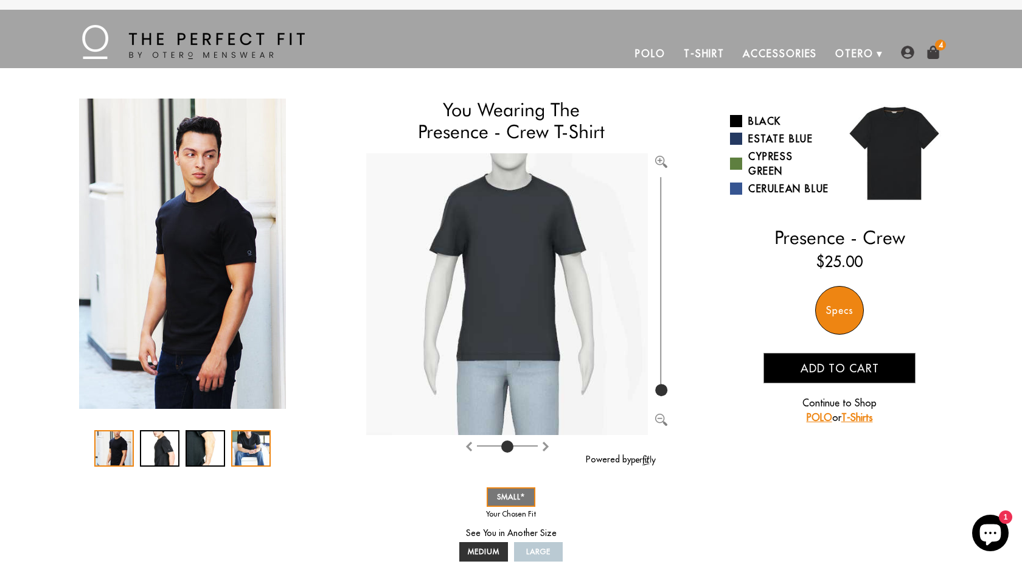
click at [244, 445] on div "4 / 4" at bounding box center [251, 448] width 40 height 36
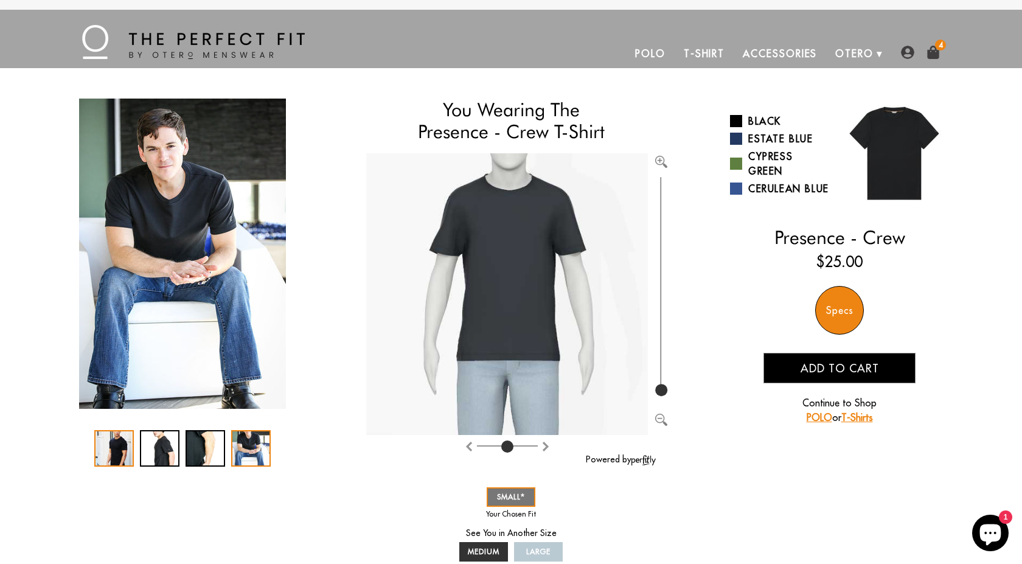
click at [111, 451] on div "1 / 4" at bounding box center [114, 448] width 40 height 36
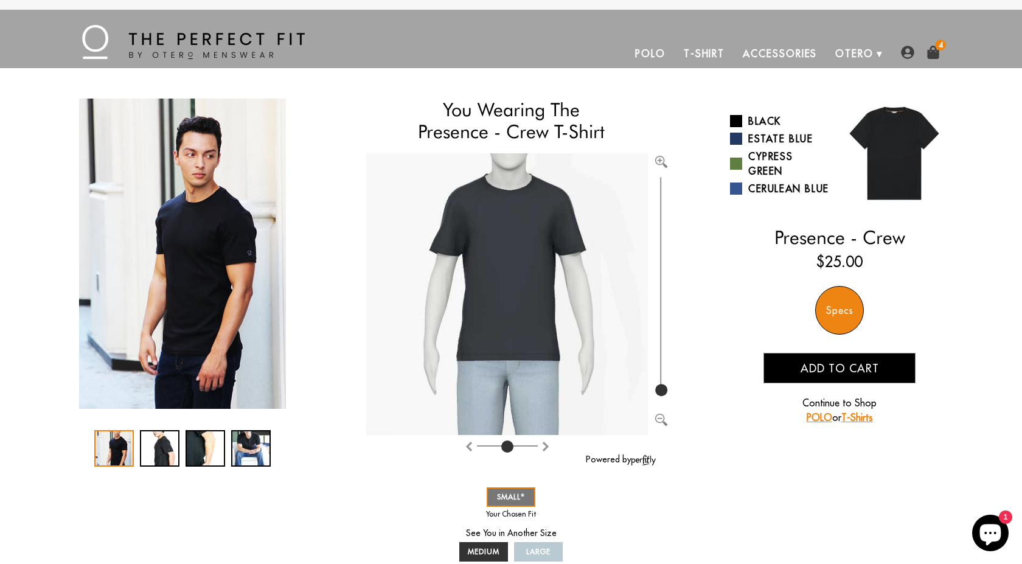
click at [862, 375] on span "Add to cart" at bounding box center [839, 368] width 78 height 14
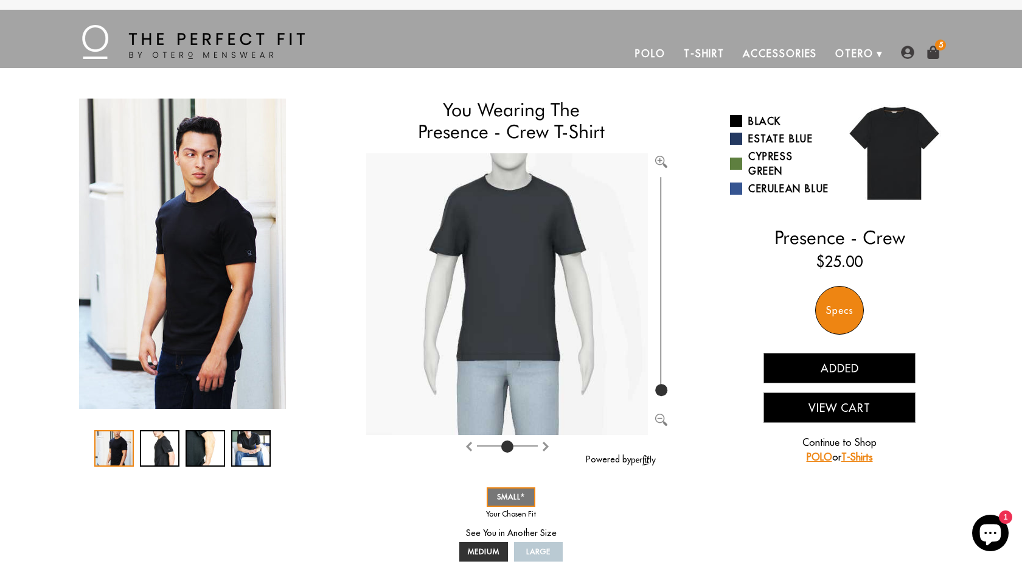
click at [702, 54] on link "T-Shirt" at bounding box center [703, 53] width 59 height 29
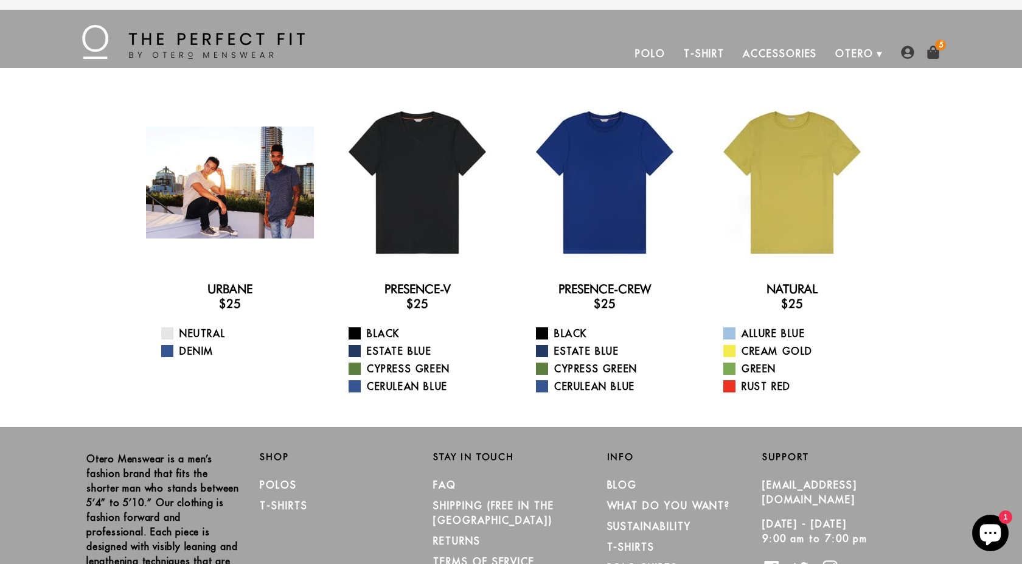
click at [198, 165] on div at bounding box center [230, 183] width 168 height 168
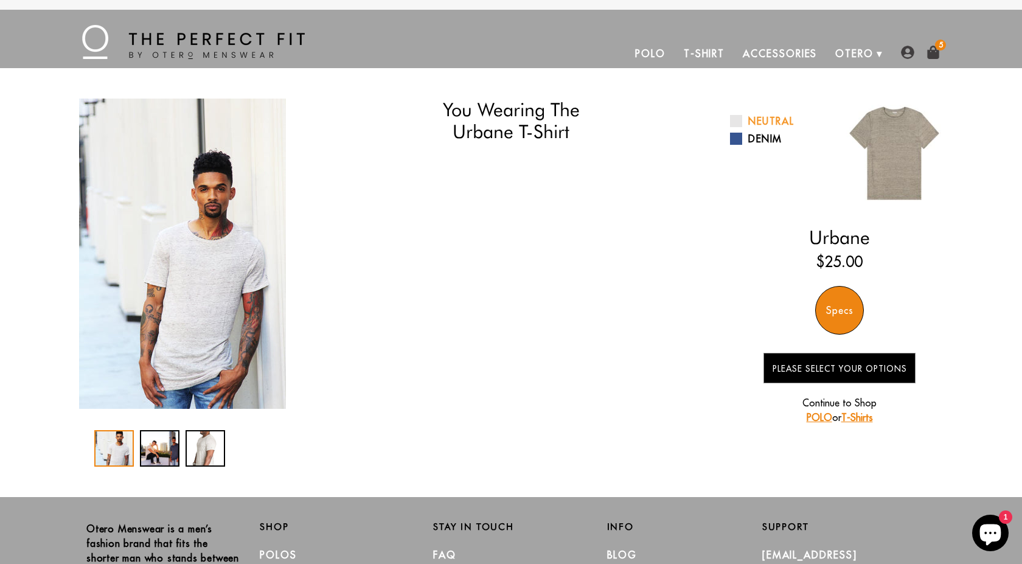
select select "triangle"
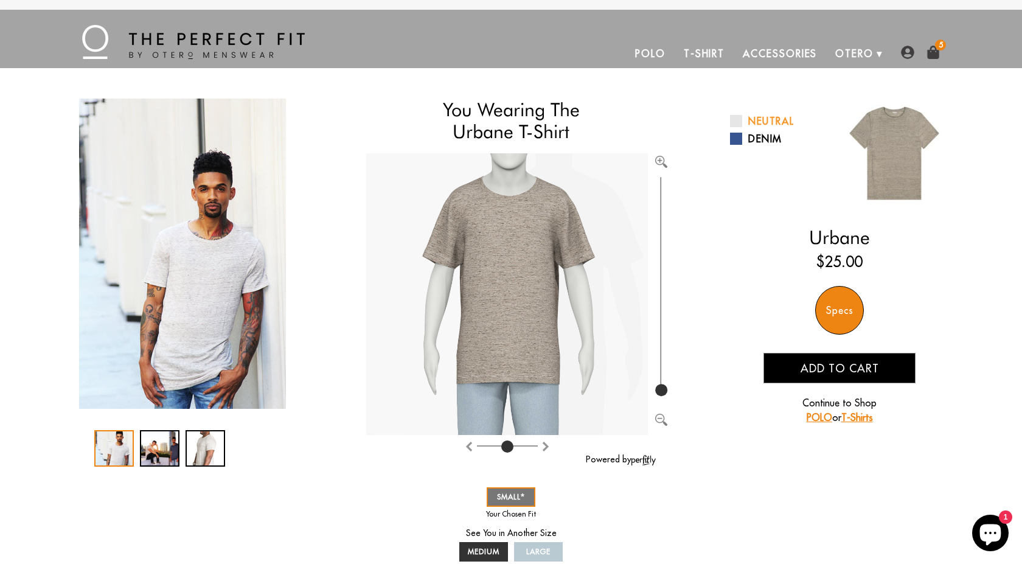
click at [767, 119] on link "Neutral" at bounding box center [780, 121] width 100 height 15
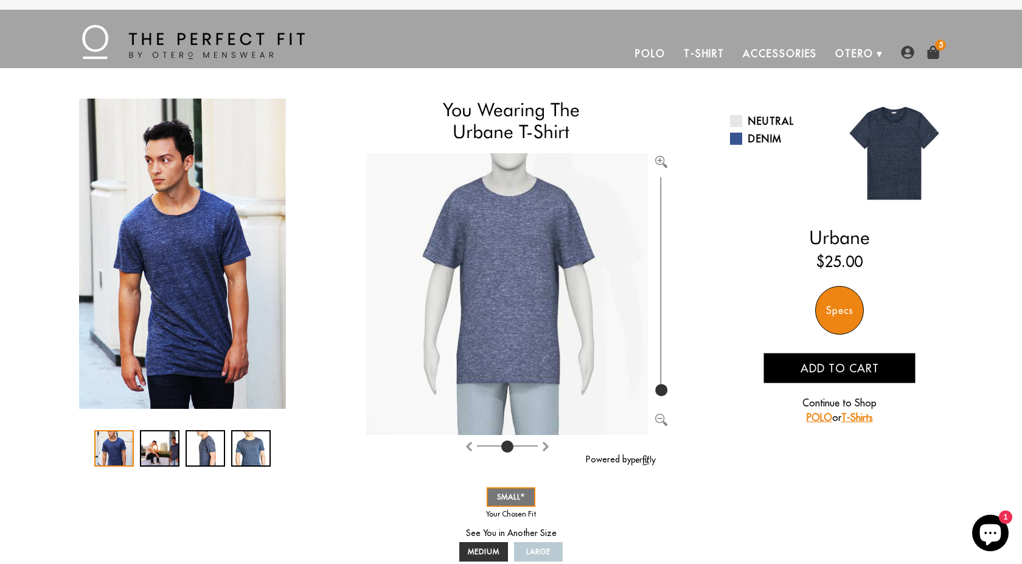
select select "triangle"
click at [774, 120] on link "Neutral" at bounding box center [780, 121] width 100 height 15
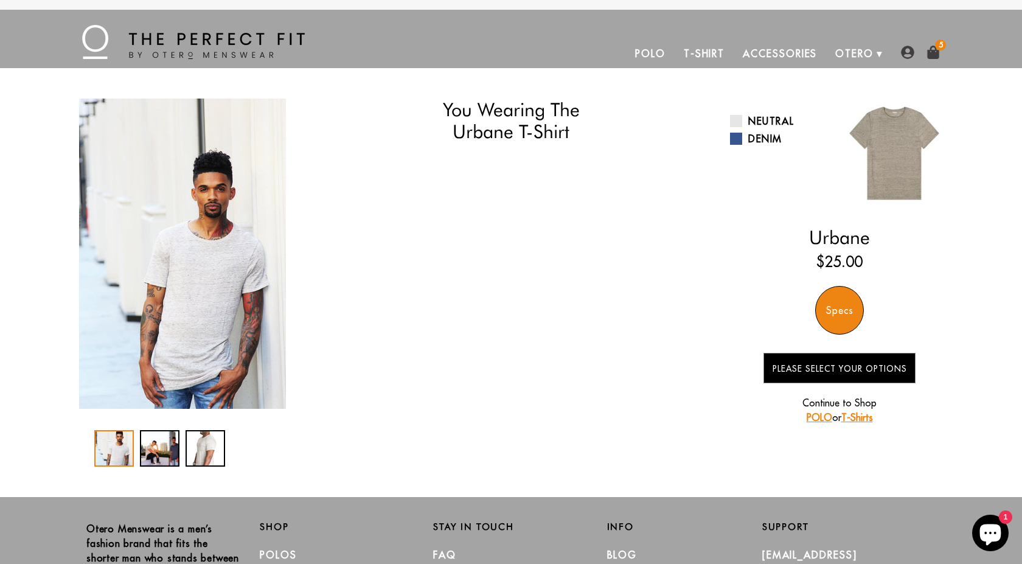
select select "triangle"
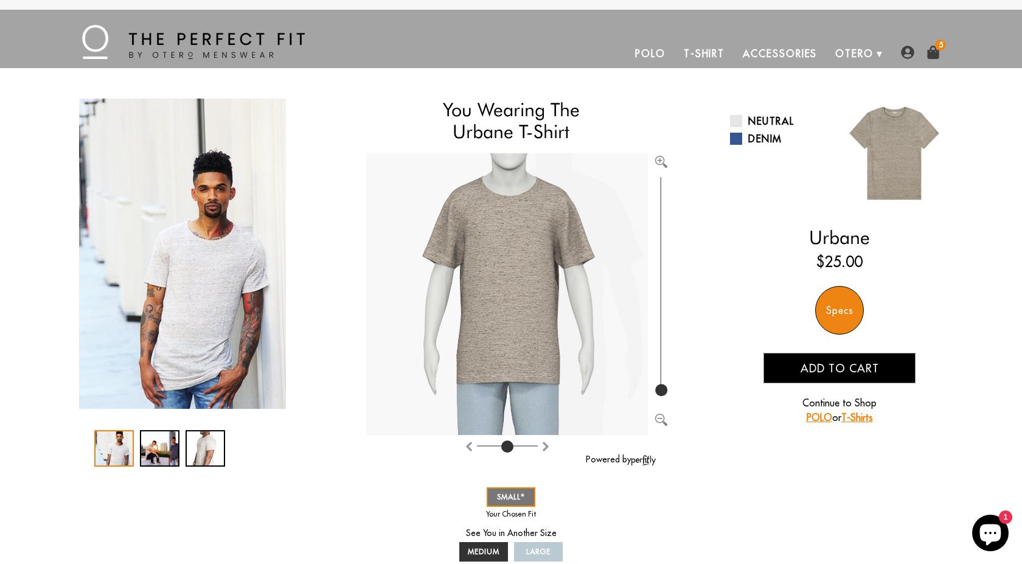
click at [694, 54] on link "T-Shirt" at bounding box center [703, 53] width 59 height 29
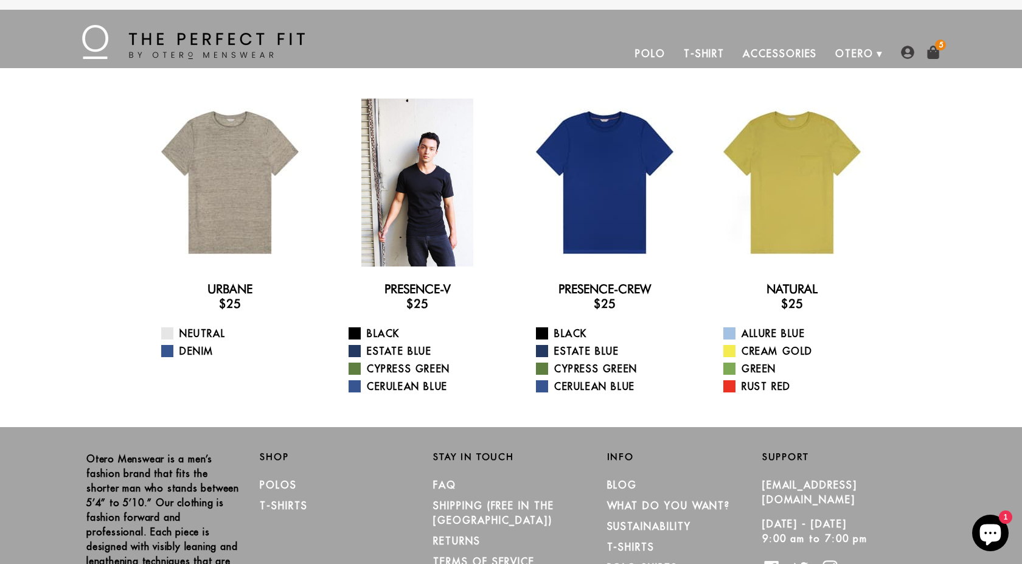
click at [456, 153] on div at bounding box center [417, 183] width 168 height 168
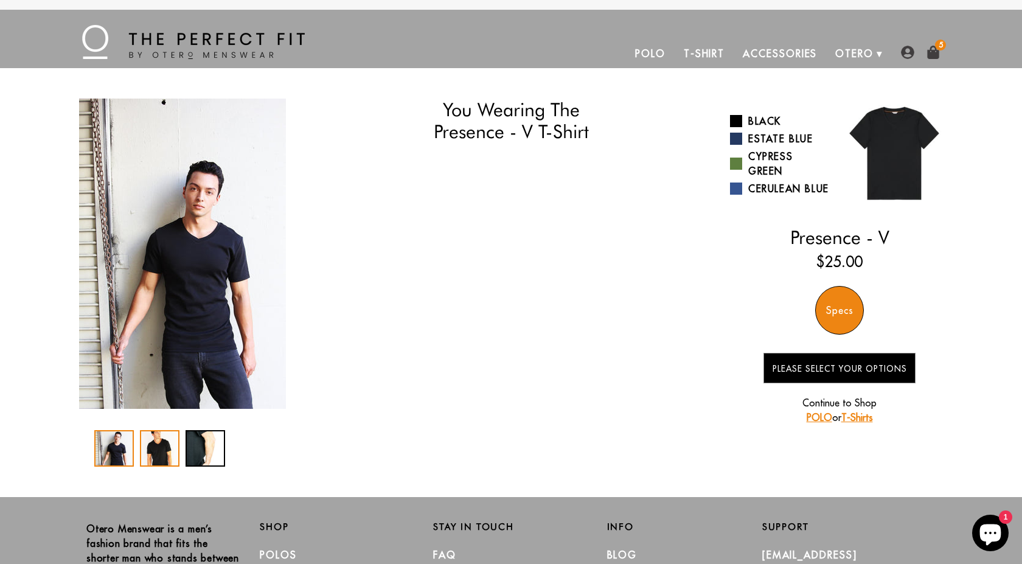
click at [209, 443] on div "3 / 3" at bounding box center [205, 448] width 40 height 36
select select "triangle"
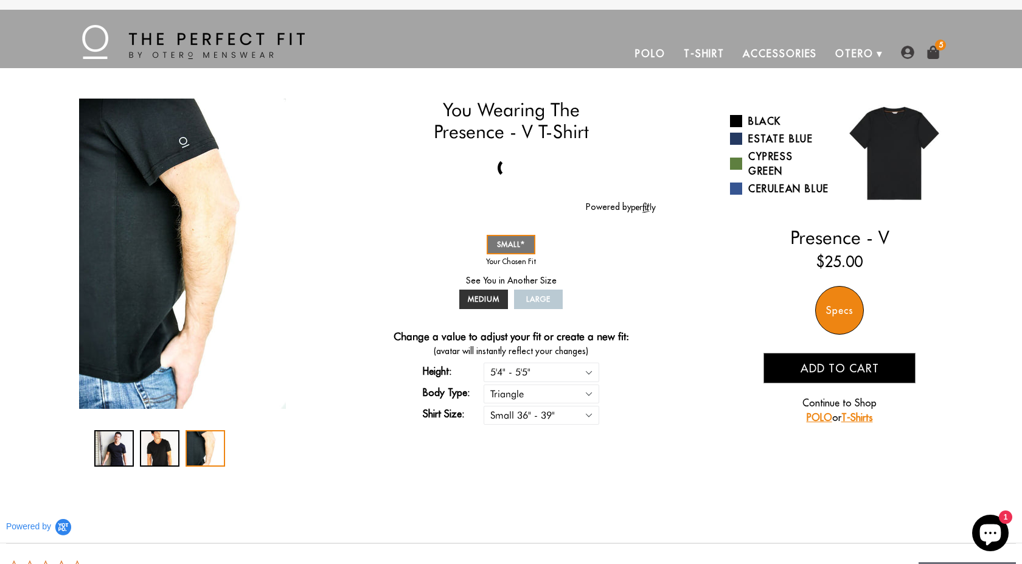
click at [194, 451] on div "3 / 3" at bounding box center [205, 448] width 40 height 36
click at [124, 449] on div "1 / 3" at bounding box center [114, 448] width 40 height 36
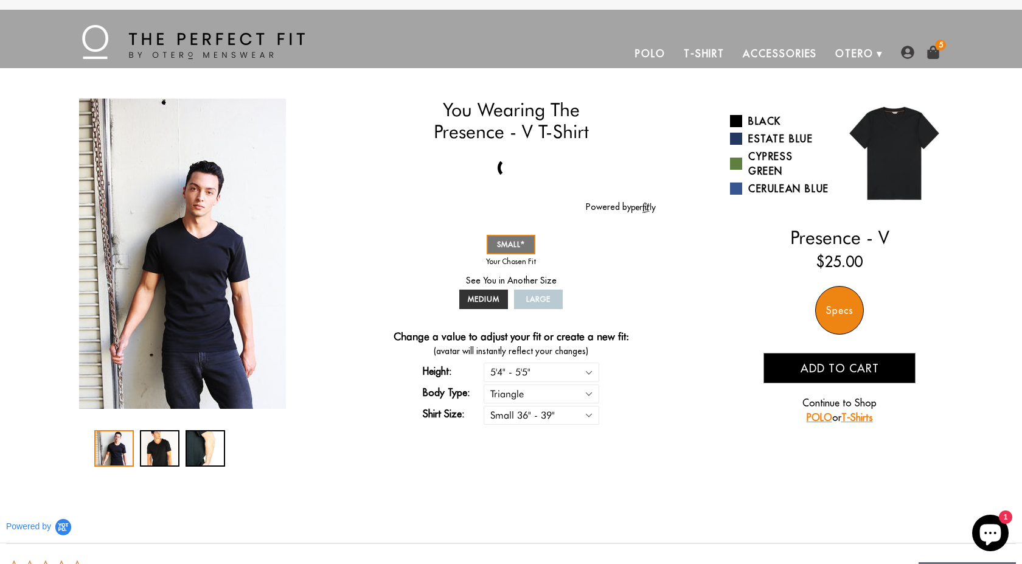
click at [654, 53] on link "Polo" at bounding box center [650, 53] width 49 height 29
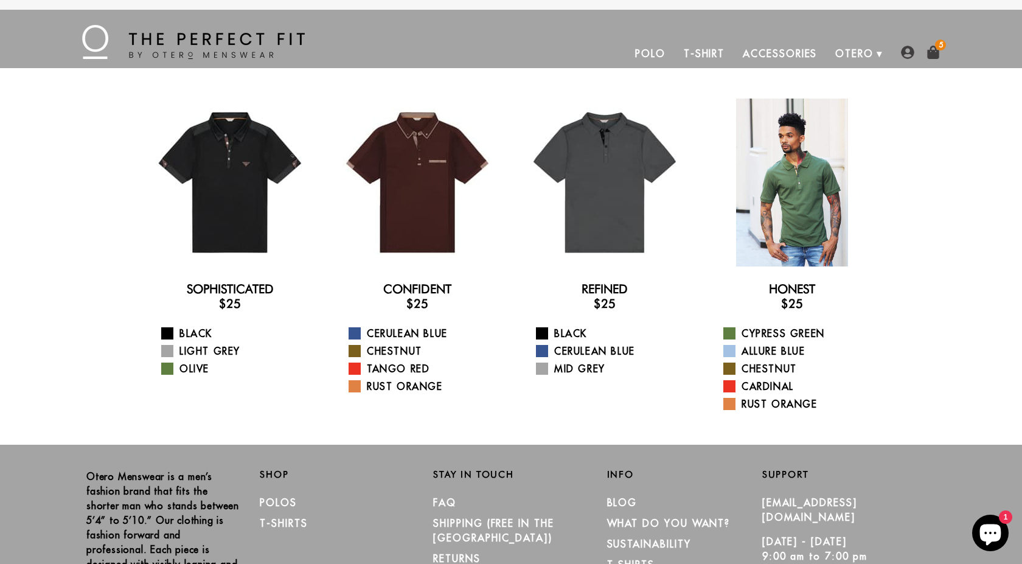
click at [784, 187] on div at bounding box center [792, 183] width 168 height 168
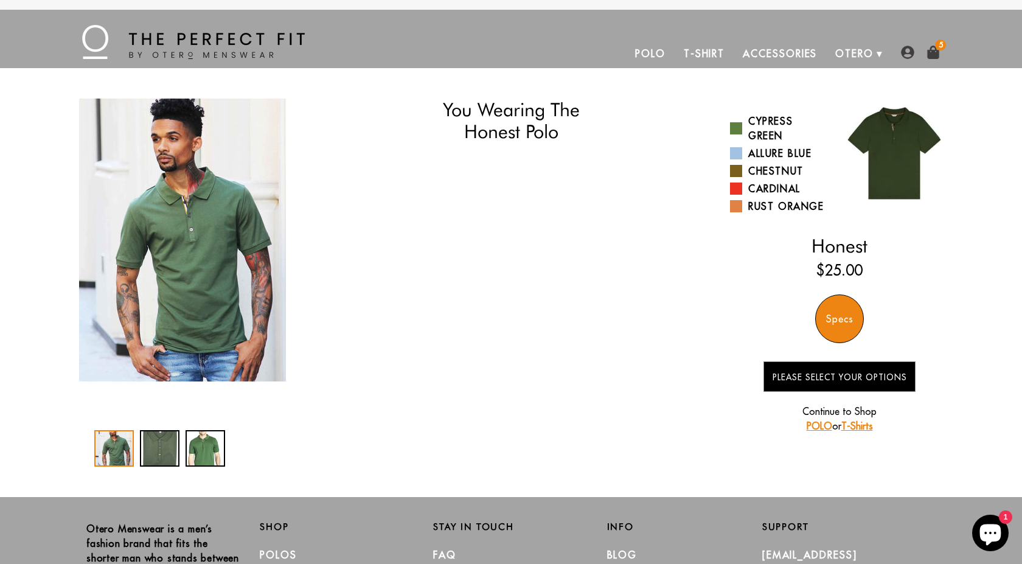
select select "triangle"
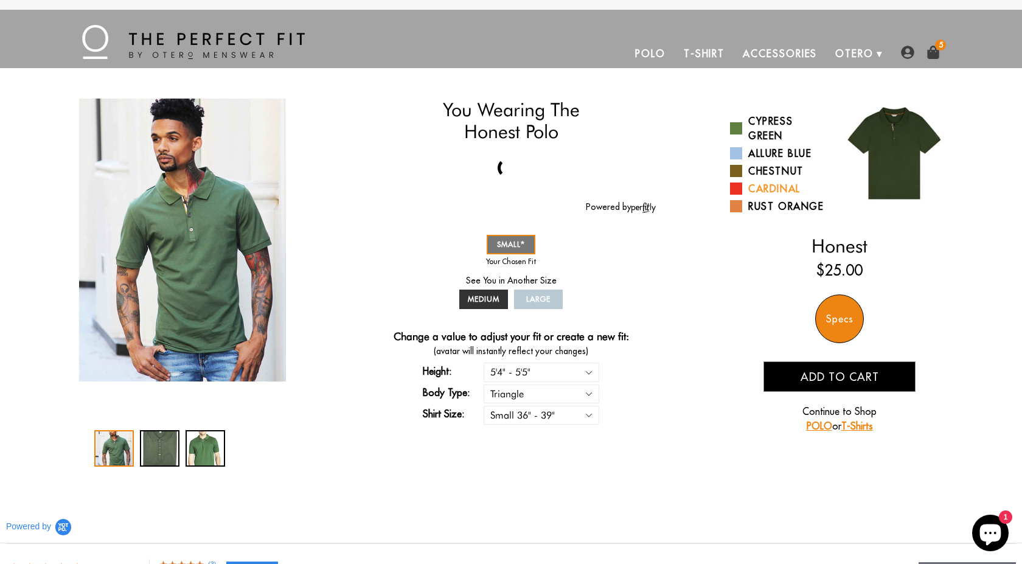
click at [755, 184] on link "Cardinal" at bounding box center [780, 188] width 100 height 15
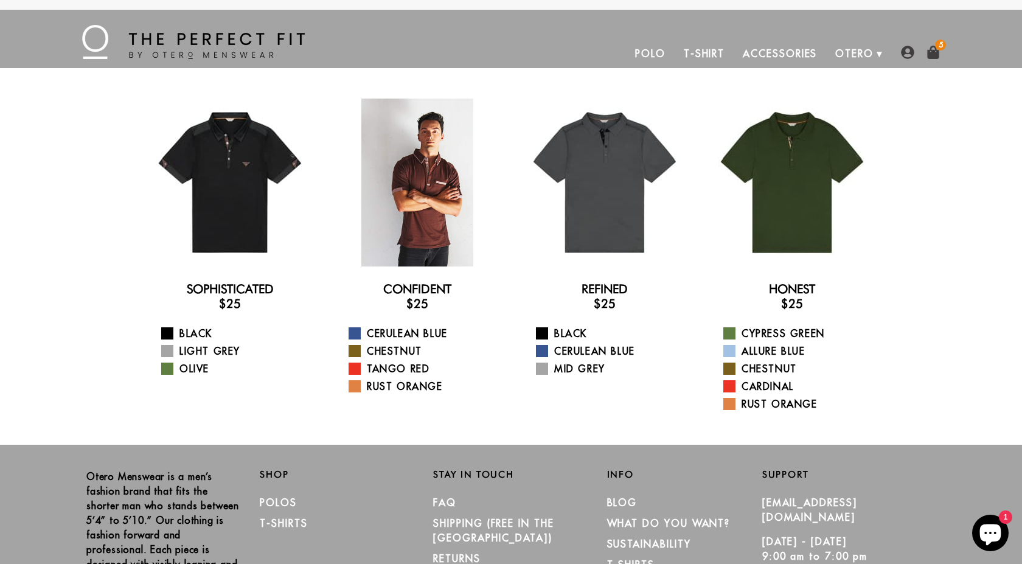
click at [420, 171] on div at bounding box center [417, 183] width 168 height 168
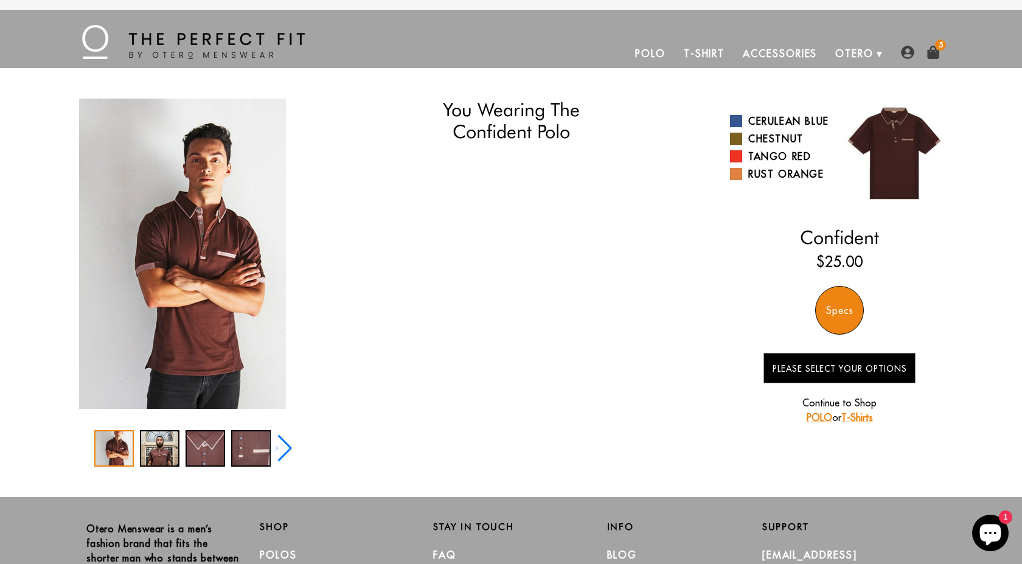
select select "triangle"
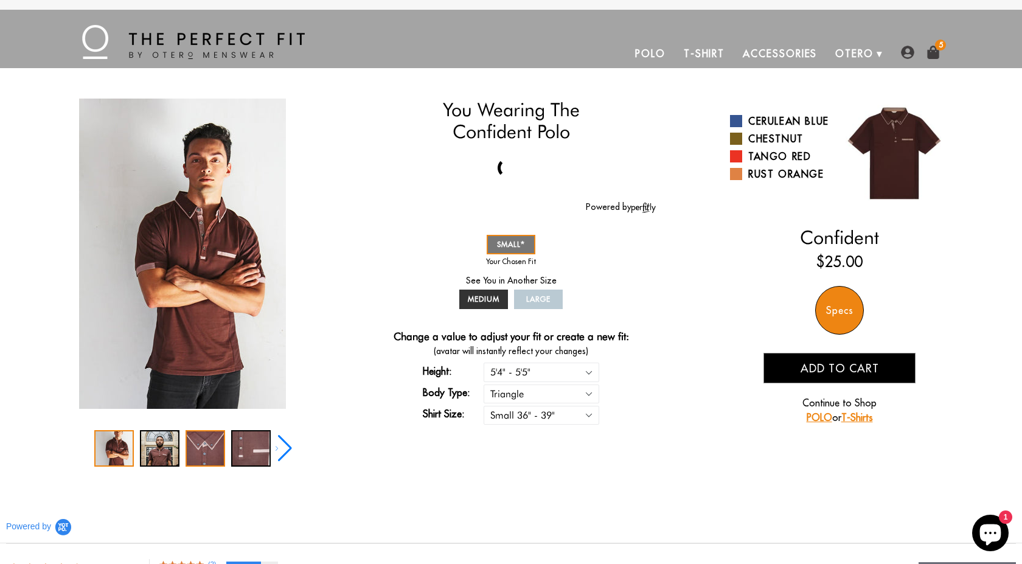
click at [206, 457] on div "3 / 5" at bounding box center [205, 448] width 40 height 36
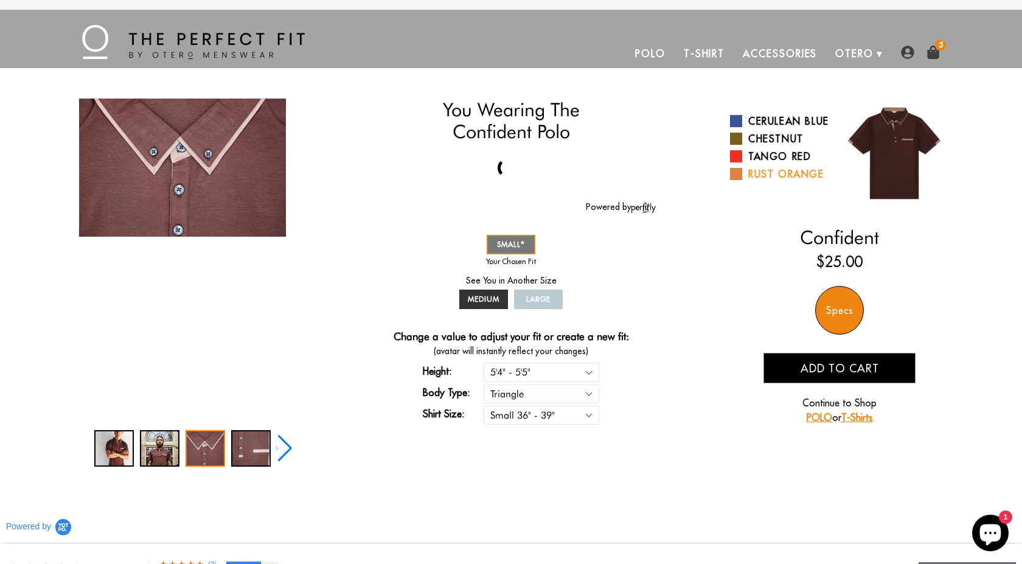
click at [761, 181] on link "Rust Orange" at bounding box center [780, 174] width 100 height 15
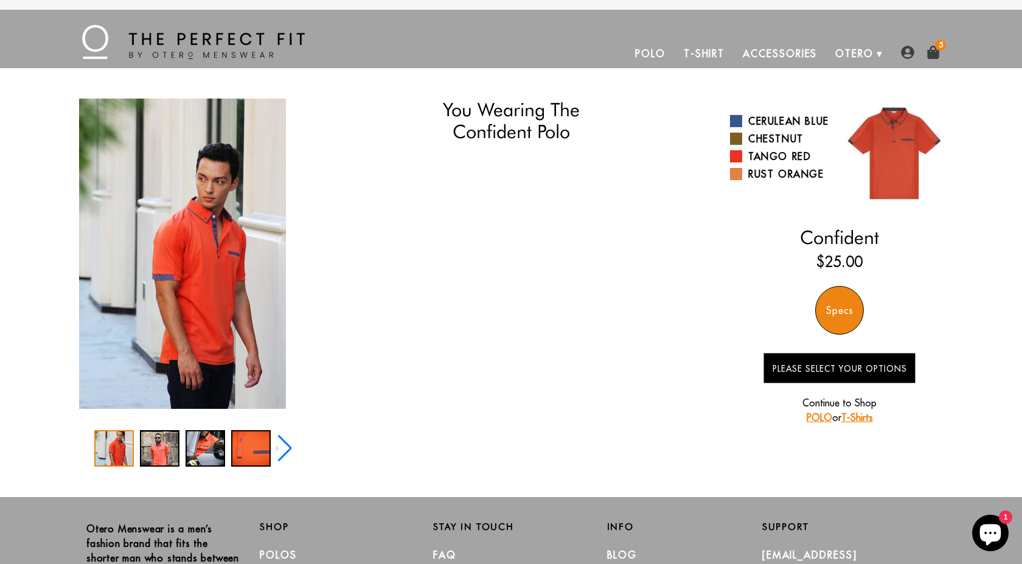
select select "triangle"
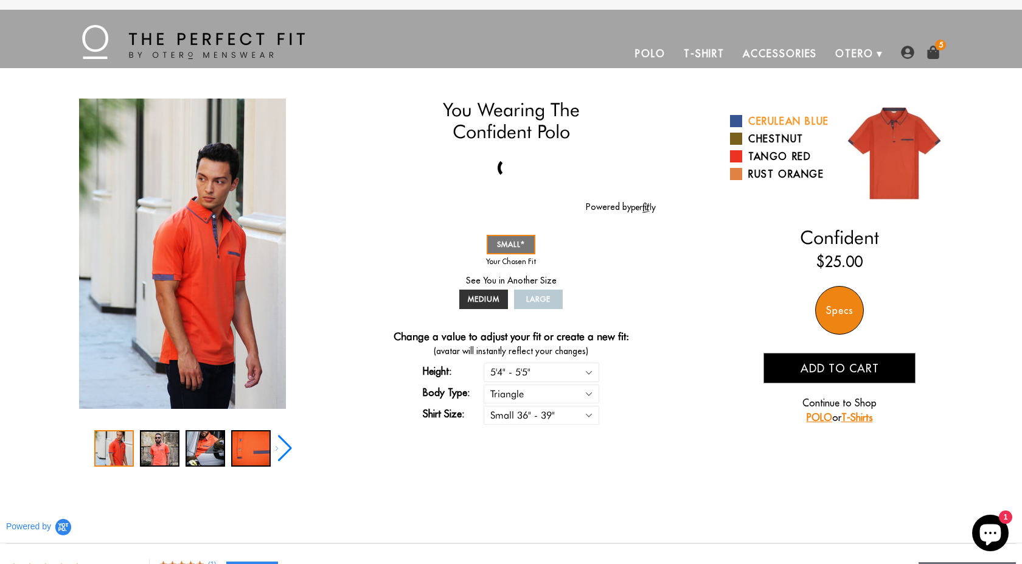
click at [783, 125] on link "Cerulean Blue" at bounding box center [780, 121] width 100 height 15
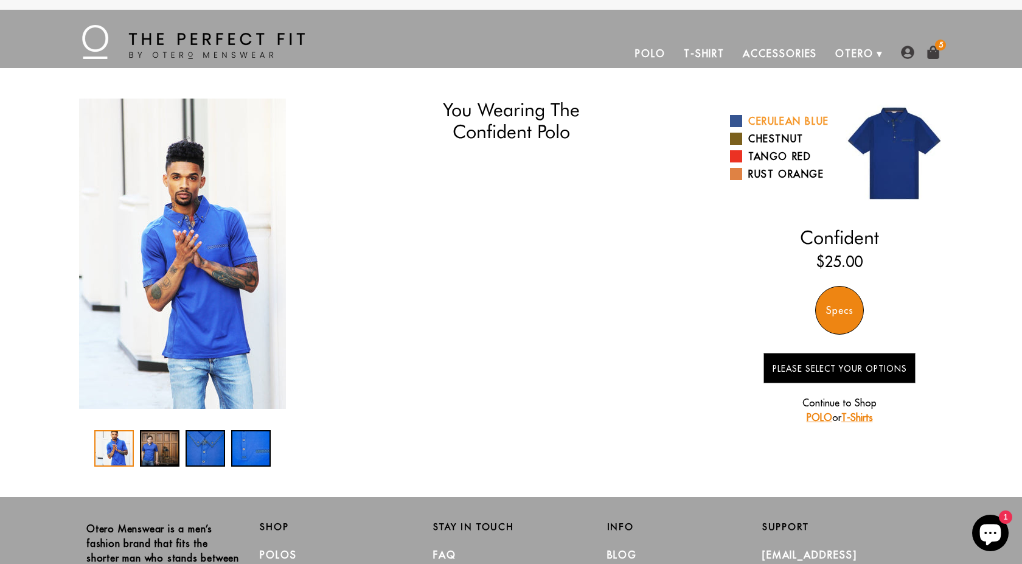
select select "triangle"
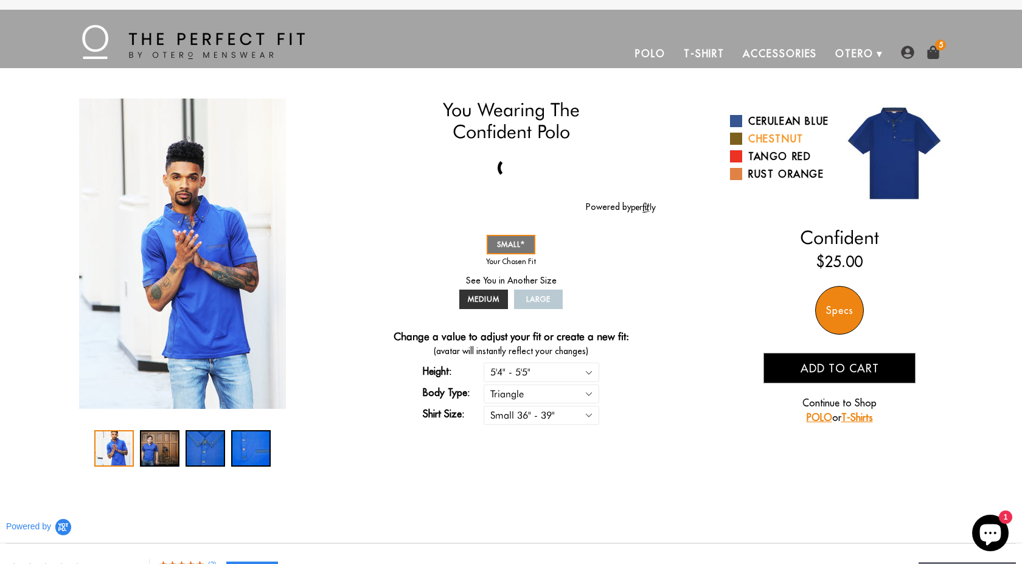
click at [775, 146] on link "Chestnut" at bounding box center [780, 138] width 100 height 15
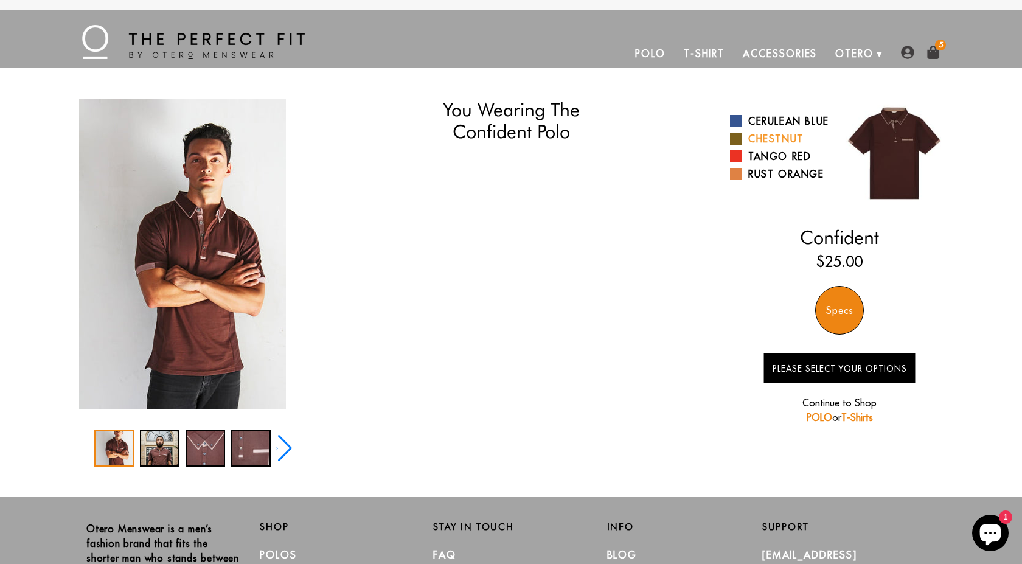
select select "triangle"
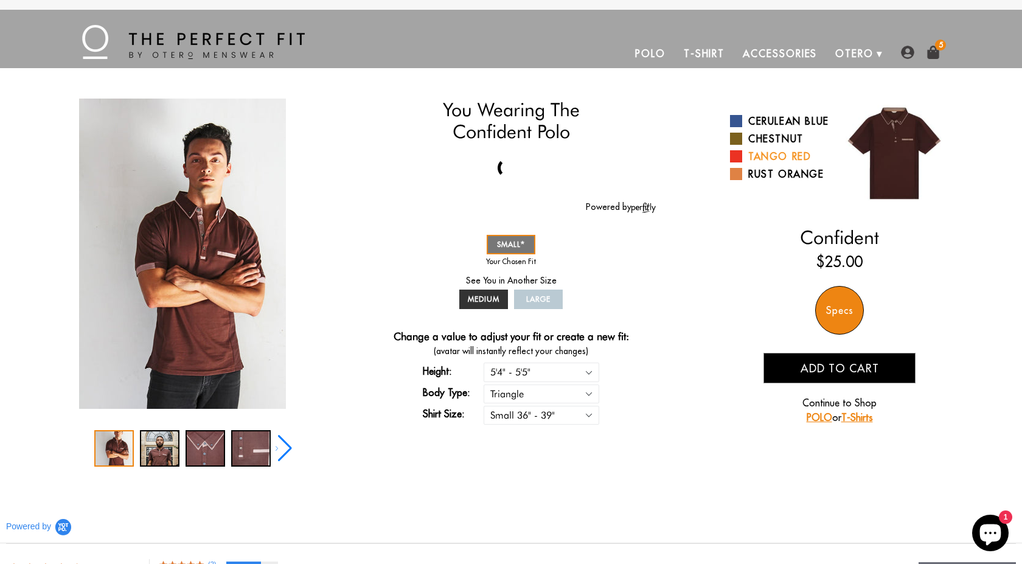
click at [767, 164] on link "Tango Red" at bounding box center [780, 156] width 100 height 15
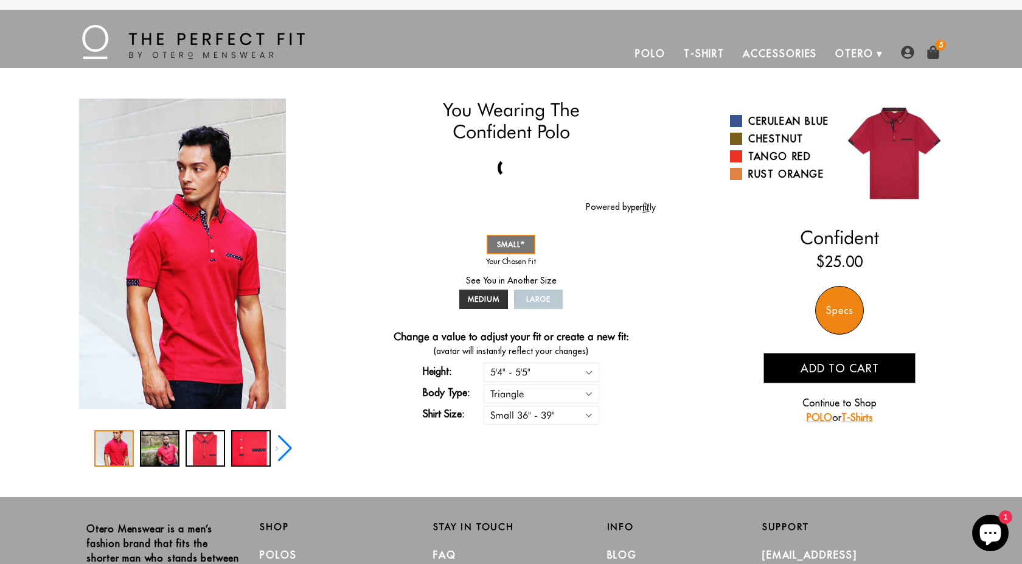
select select "triangle"
click at [750, 181] on link "Rust Orange" at bounding box center [780, 174] width 100 height 15
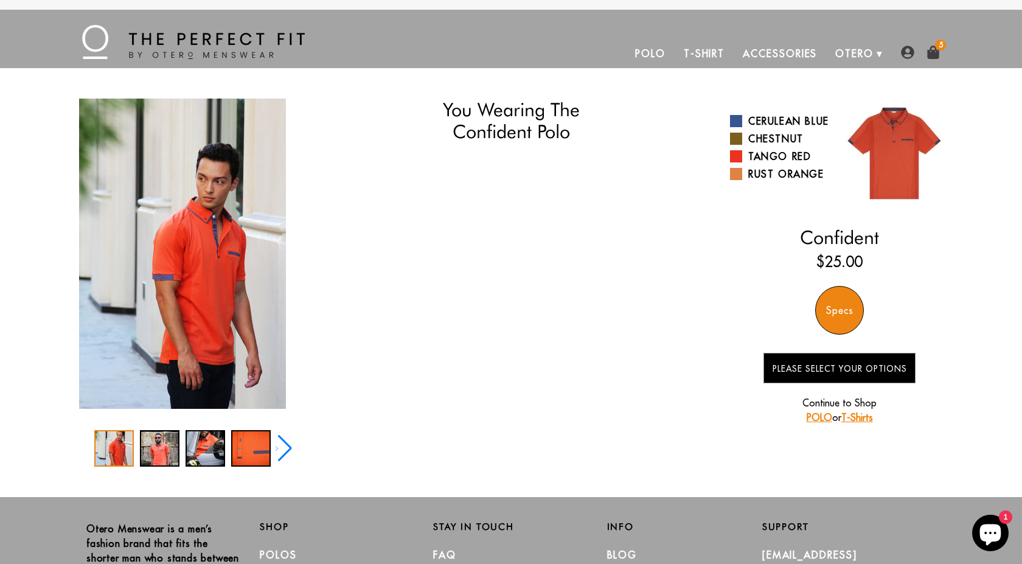
select select "triangle"
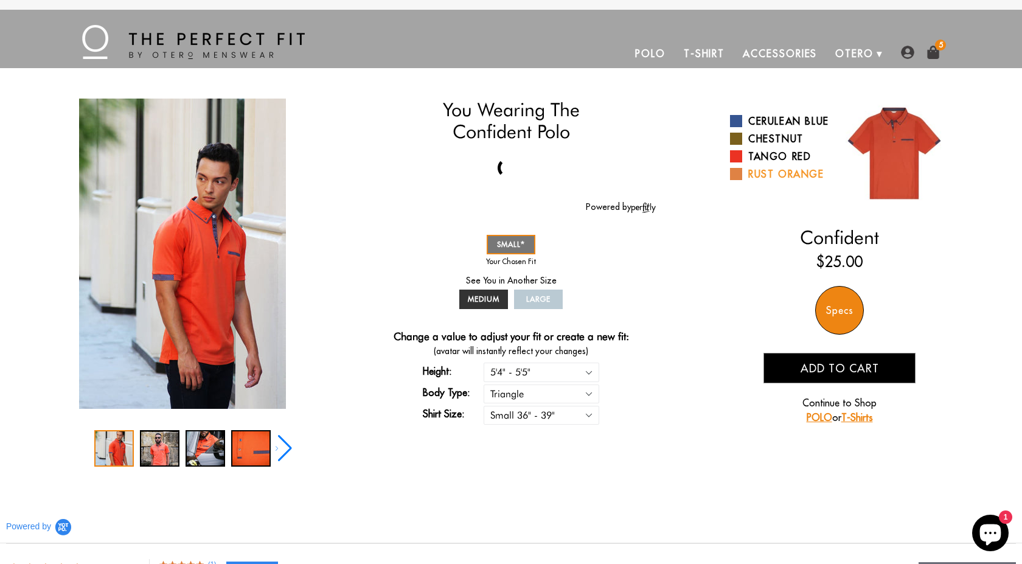
drag, startPoint x: 0, startPoint y: 0, endPoint x: 750, endPoint y: 180, distance: 771.1
click at [750, 180] on div "Cerulean Blue Chestnut Tango Red Rust Orange" at bounding box center [784, 148] width 109 height 74
drag, startPoint x: 750, startPoint y: 180, endPoint x: 687, endPoint y: 170, distance: 63.5
click at [215, 451] on div "3 / 5" at bounding box center [205, 448] width 40 height 36
click at [160, 453] on div "2 / 5" at bounding box center [160, 448] width 40 height 36
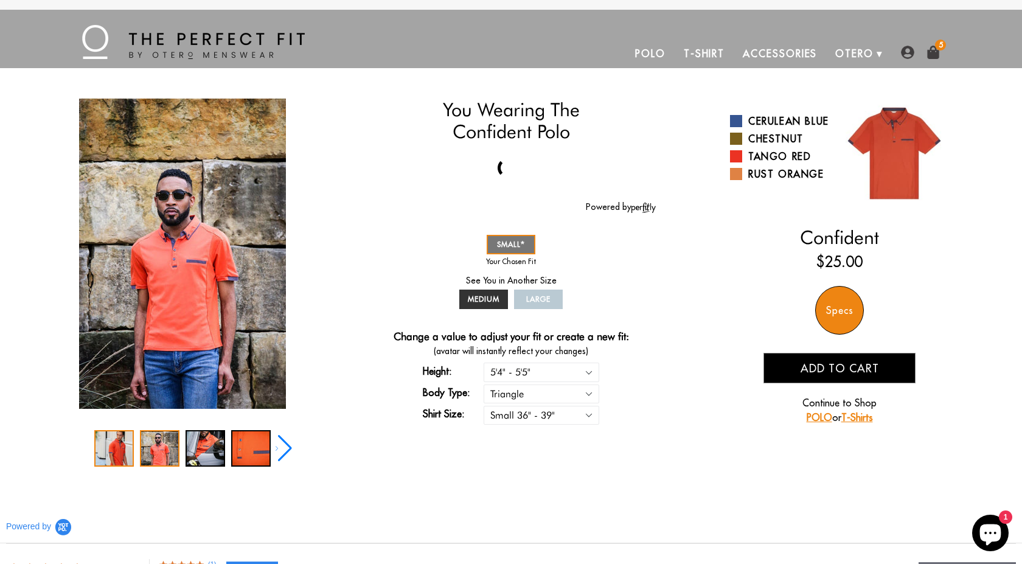
click at [125, 452] on div "1 / 5" at bounding box center [114, 448] width 40 height 36
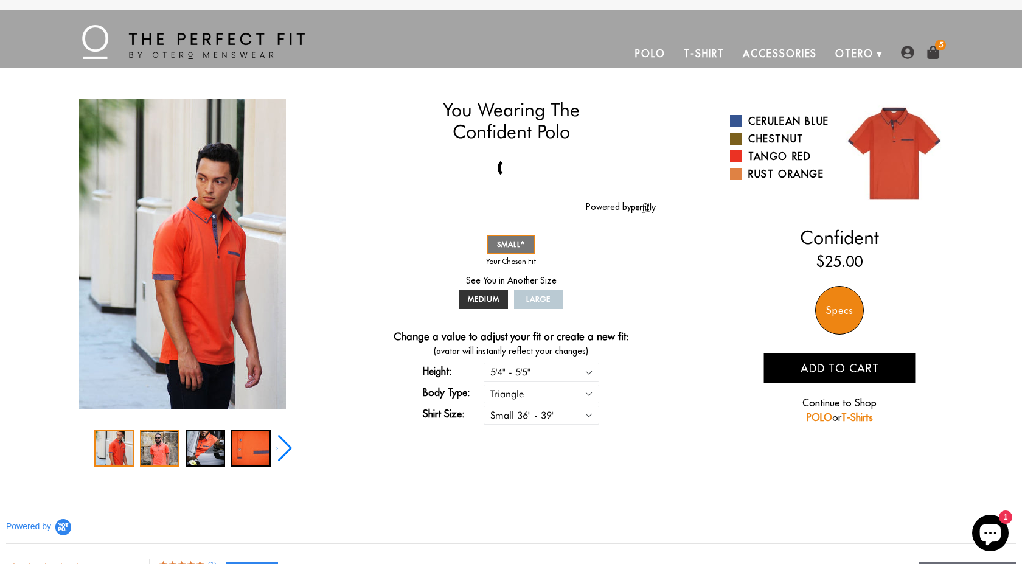
click at [170, 445] on div "2 / 5" at bounding box center [160, 448] width 40 height 36
click at [206, 442] on div "3 / 5" at bounding box center [205, 448] width 40 height 36
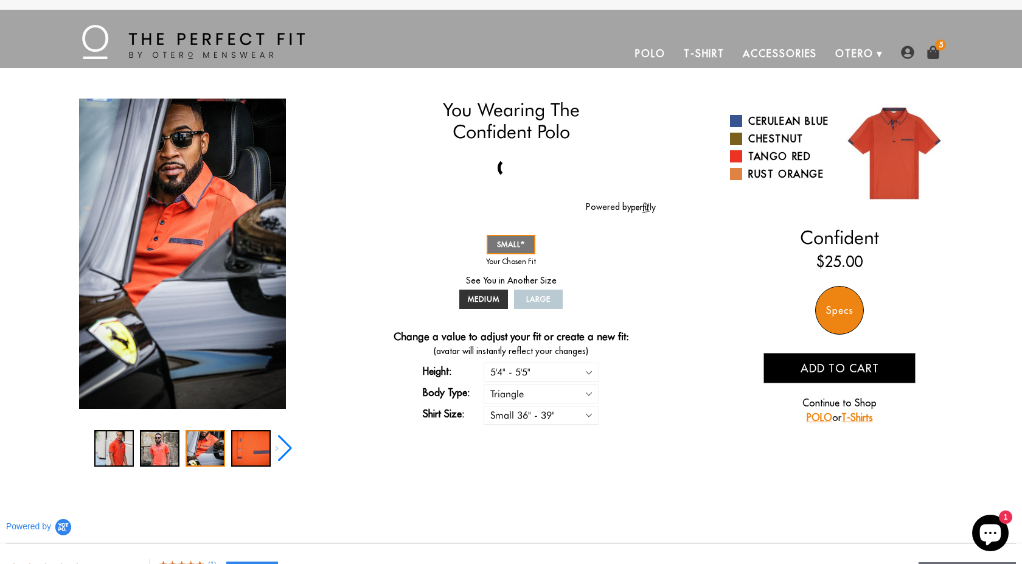
click at [275, 437] on div "Next slide" at bounding box center [283, 448] width 16 height 27
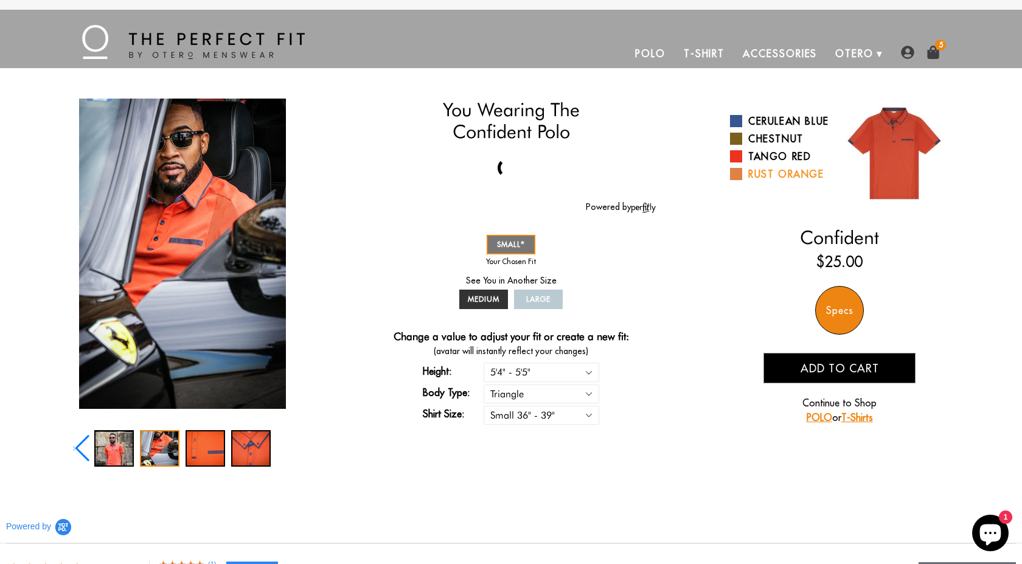
click at [746, 181] on link "Rust Orange" at bounding box center [780, 174] width 100 height 15
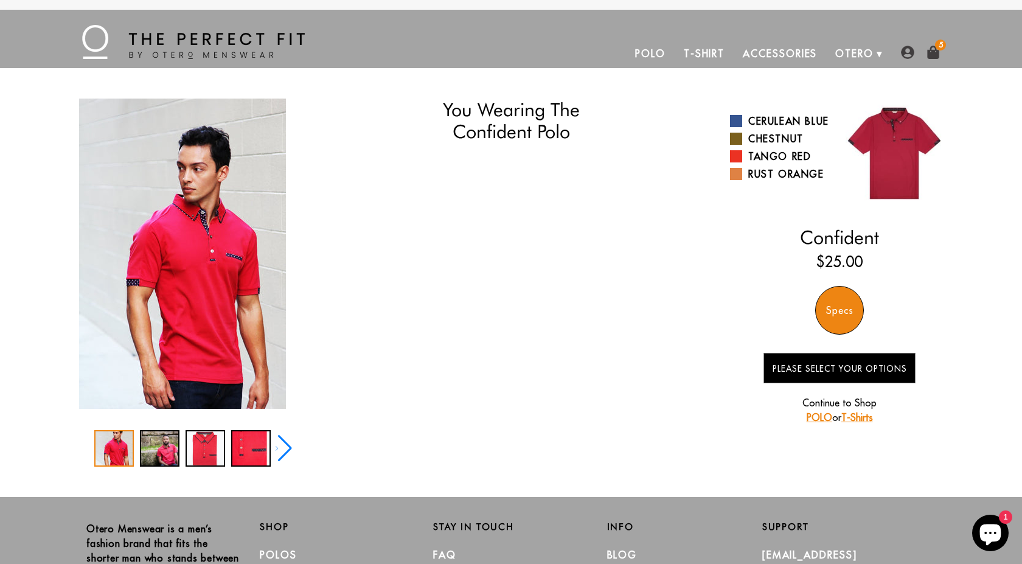
select select "triangle"
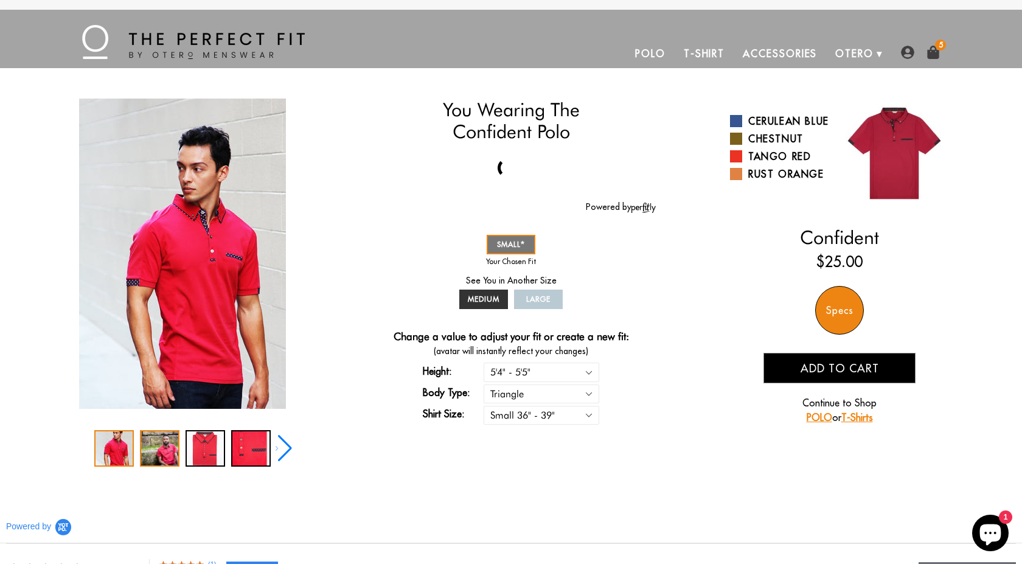
click at [157, 444] on div "2 / 5" at bounding box center [160, 448] width 40 height 36
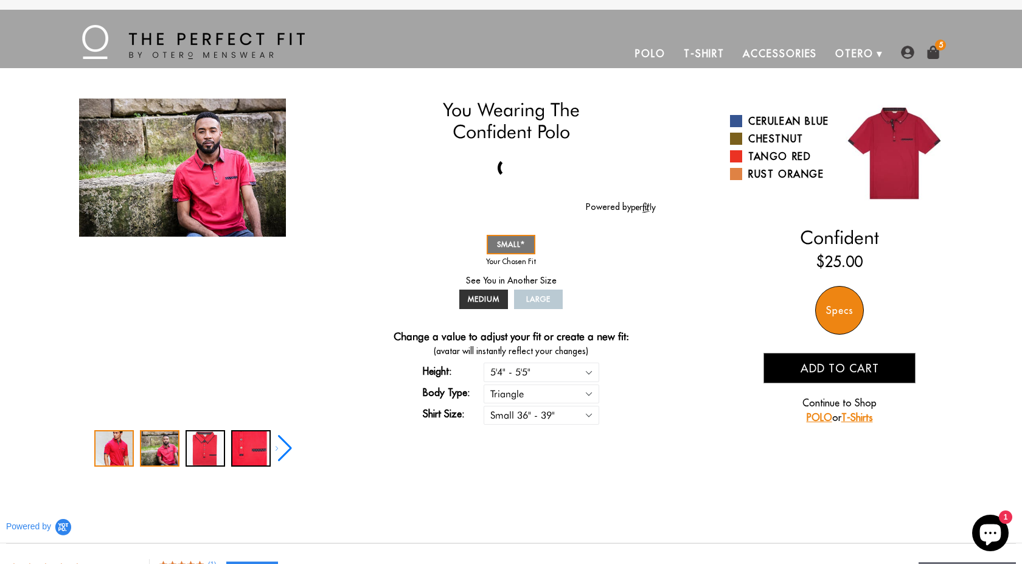
click at [114, 445] on div "1 / 5" at bounding box center [114, 448] width 40 height 36
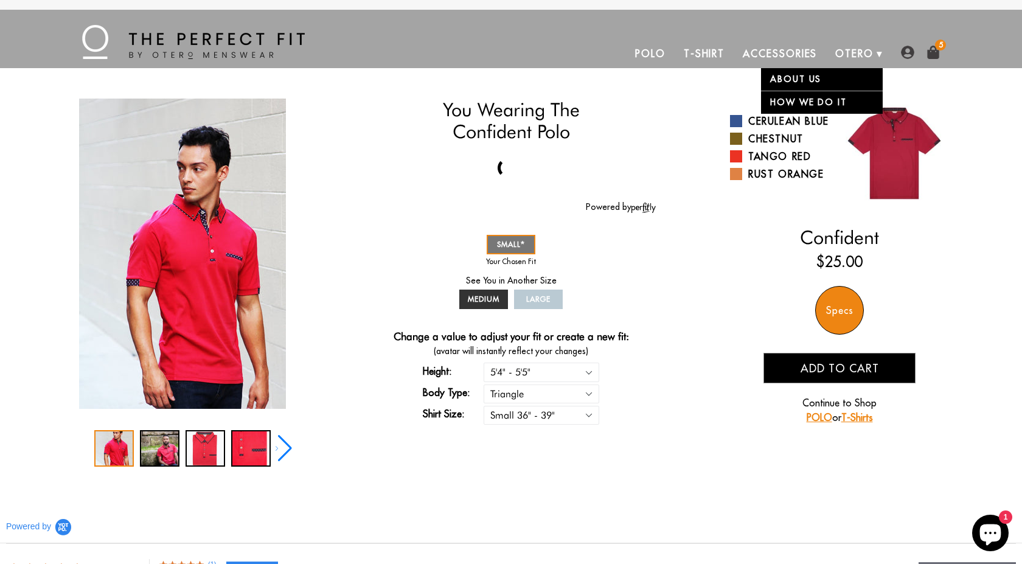
click at [802, 56] on link "Accessories" at bounding box center [779, 53] width 92 height 29
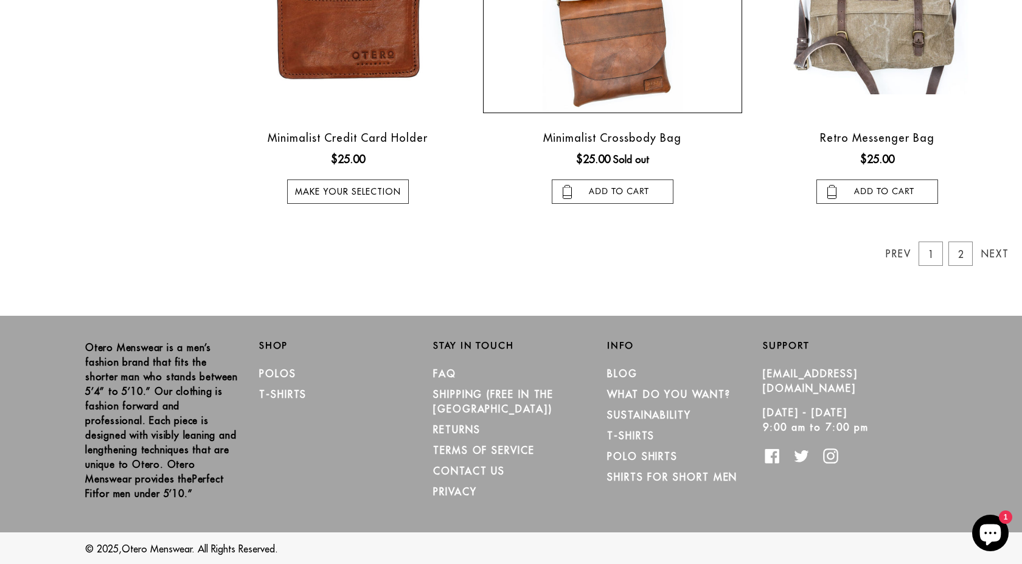
scroll to position [1034, 0]
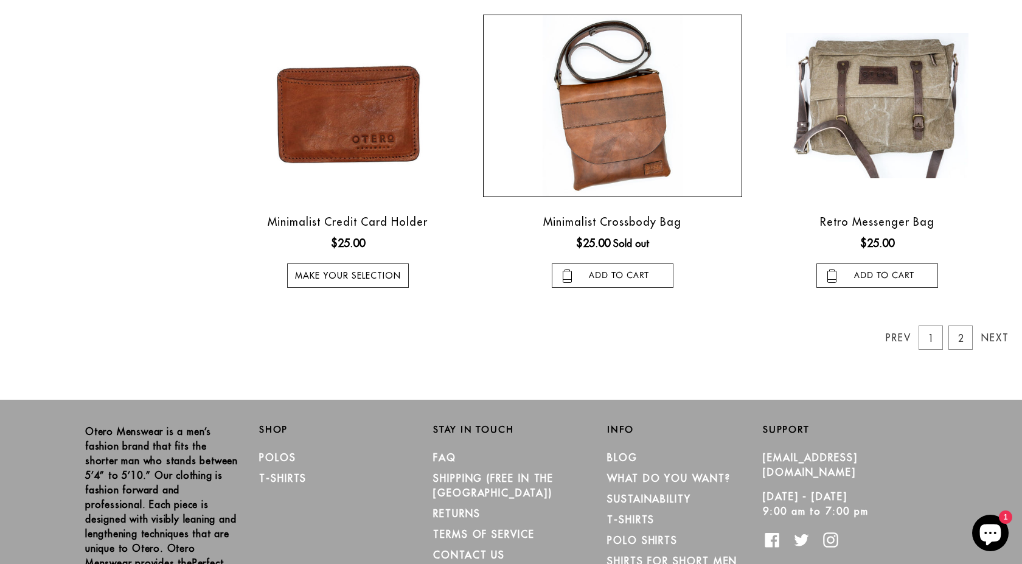
click at [607, 123] on img at bounding box center [612, 106] width 140 height 182
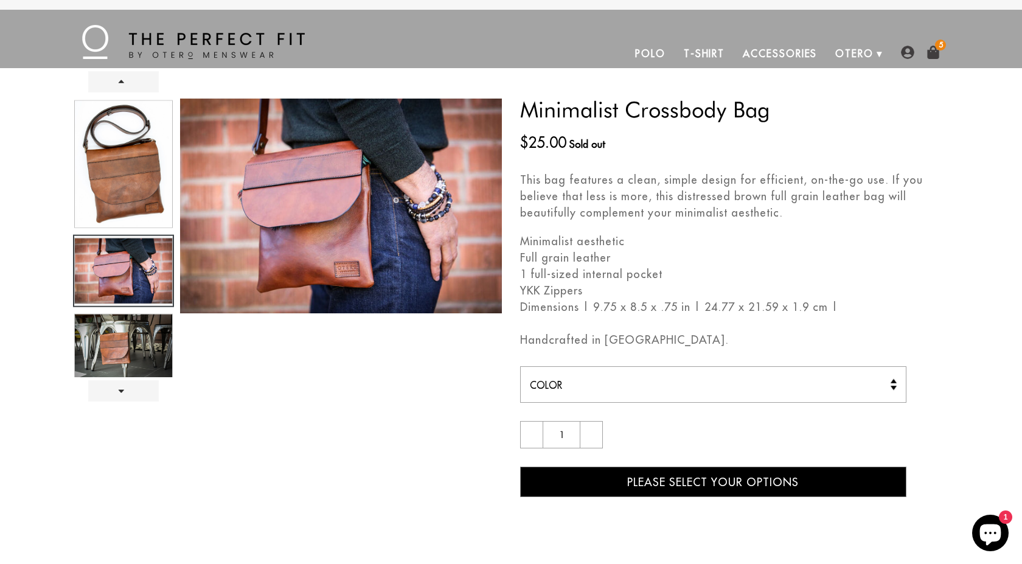
click at [131, 266] on div at bounding box center [123, 238] width 101 height 278
click at [930, 48] on img at bounding box center [932, 52] width 13 height 13
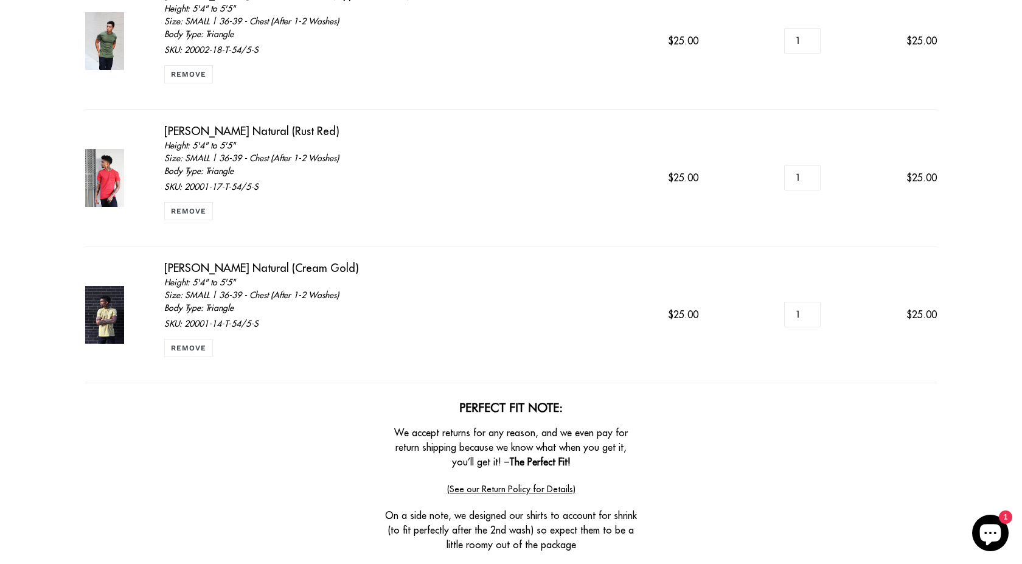
scroll to position [168, 0]
